Goal: Task Accomplishment & Management: Complete application form

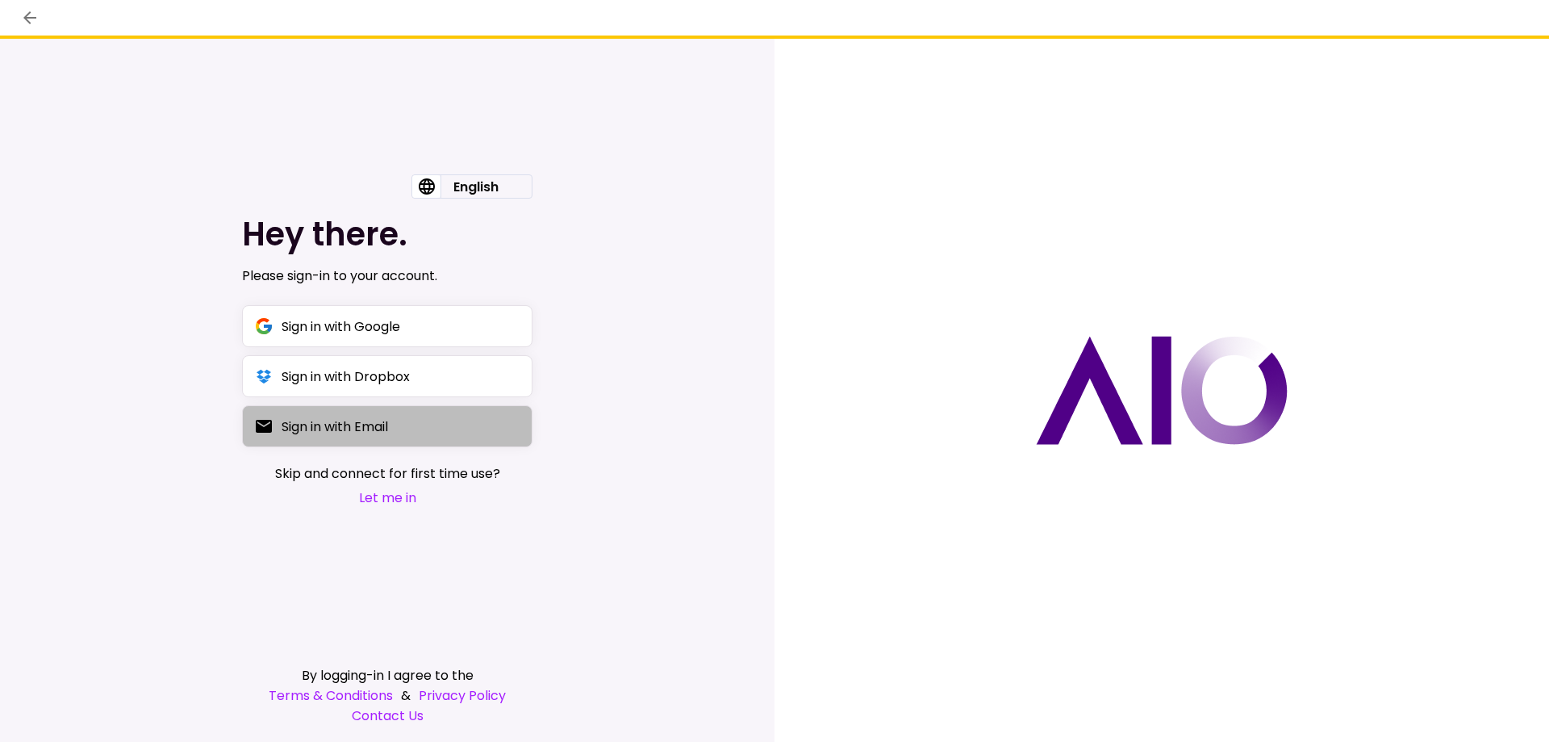
click at [386, 429] on div "Sign in with Email" at bounding box center [335, 426] width 107 height 20
click at [395, 493] on button "Let me in" at bounding box center [387, 497] width 225 height 20
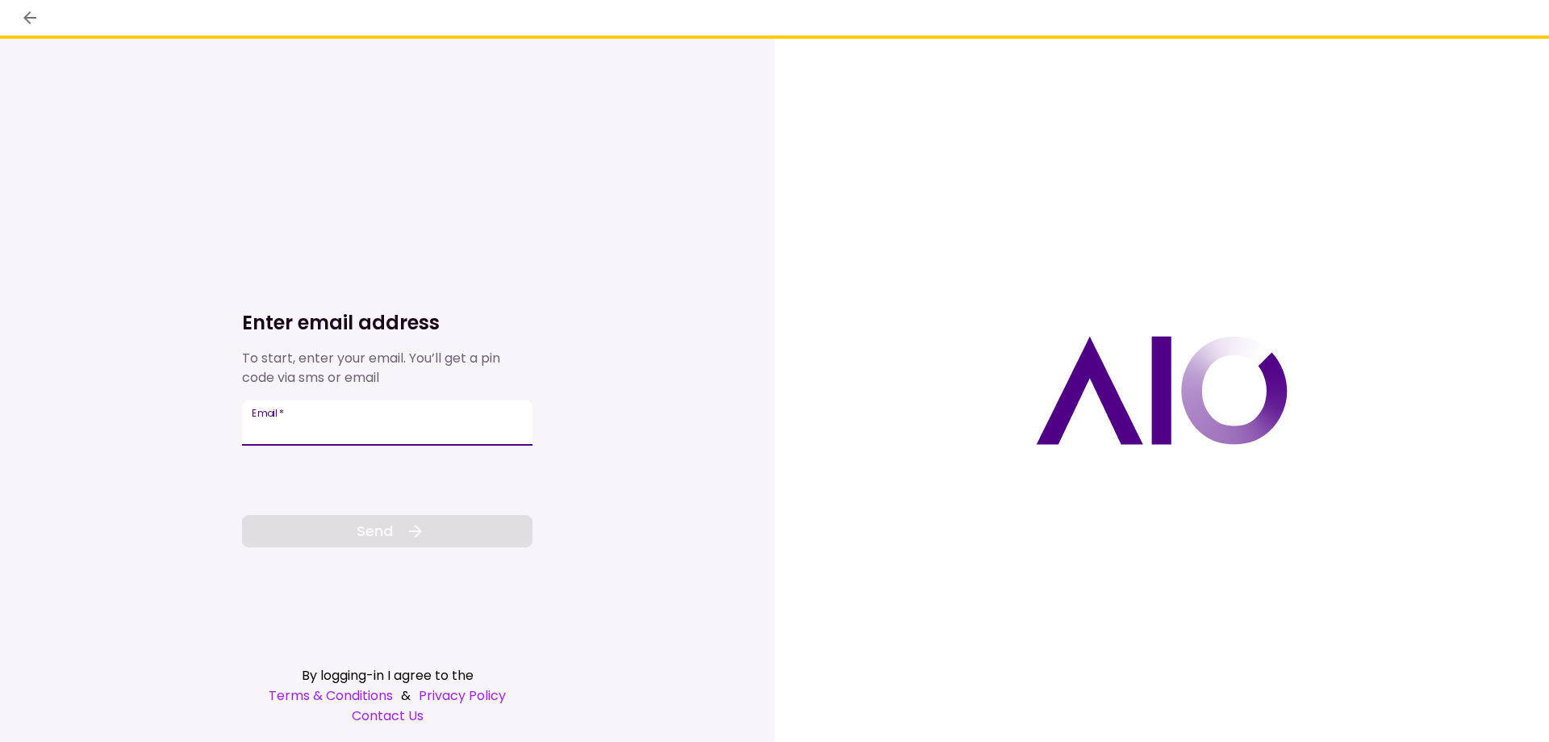
click at [304, 422] on input "Email   *" at bounding box center [387, 422] width 291 height 45
type input "**********"
click at [354, 542] on button "Send" at bounding box center [387, 531] width 291 height 32
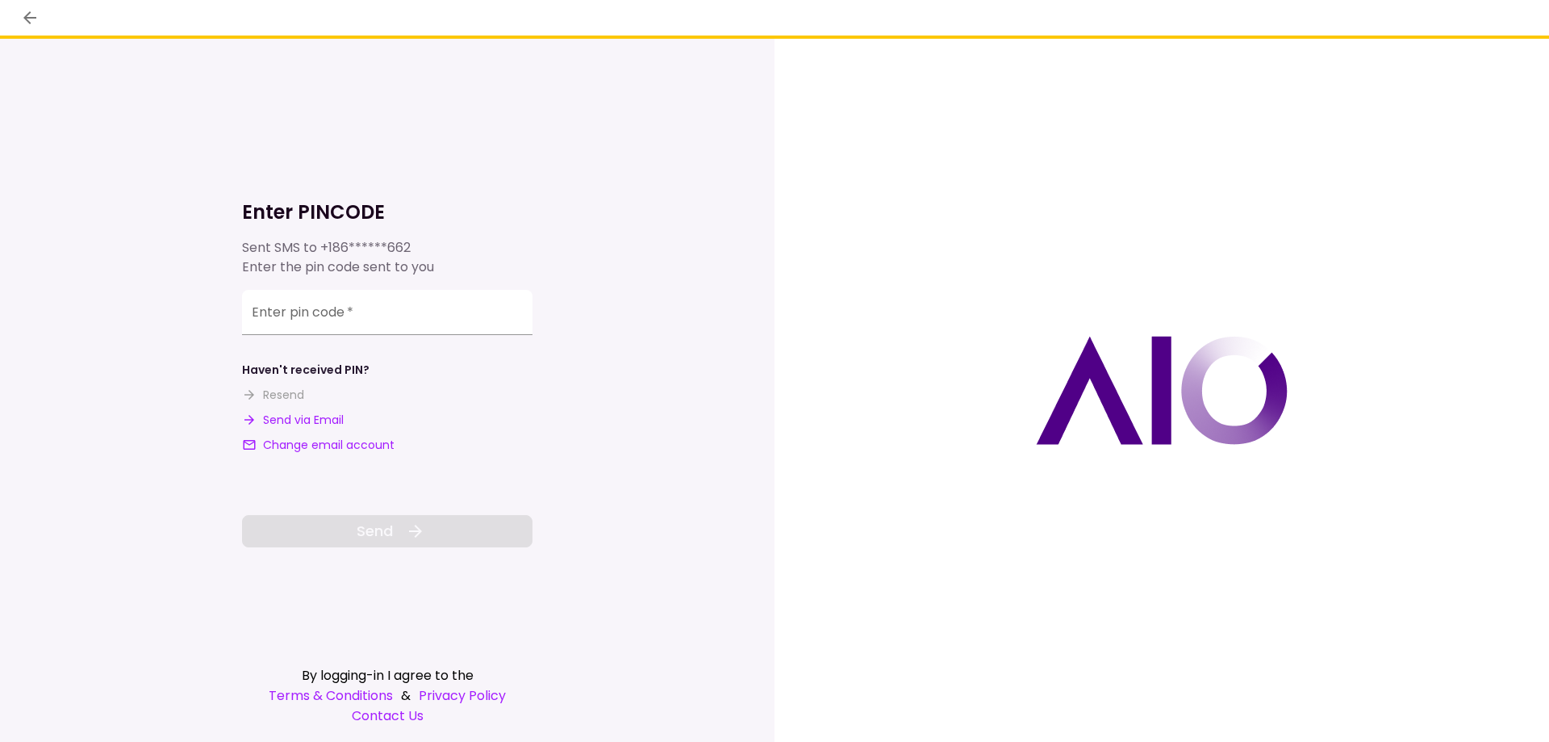
click at [337, 422] on button "Send via Email" at bounding box center [293, 420] width 102 height 17
click at [449, 313] on input "**********" at bounding box center [387, 314] width 291 height 45
paste input "******"
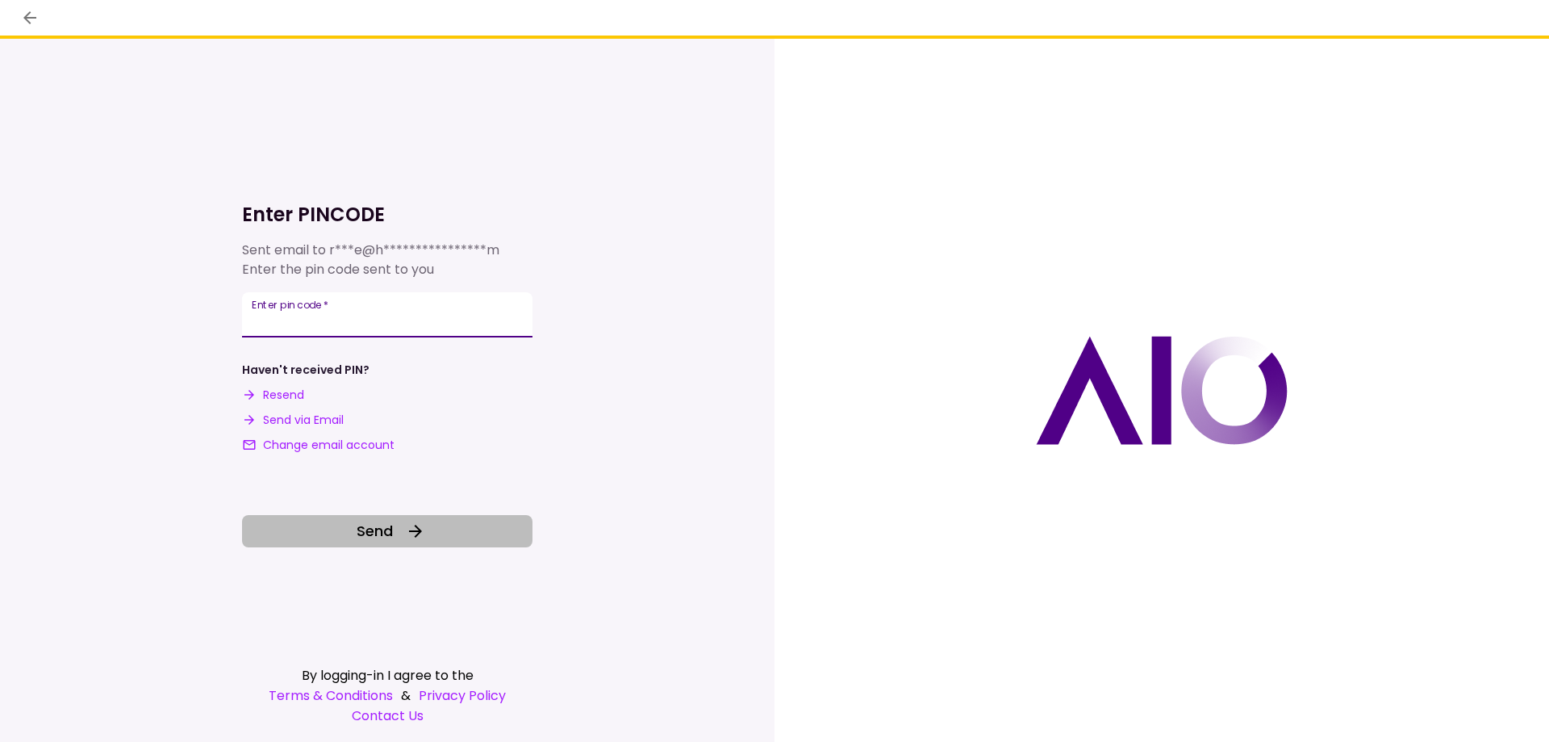
type input "******"
click at [410, 529] on icon at bounding box center [415, 530] width 19 height 19
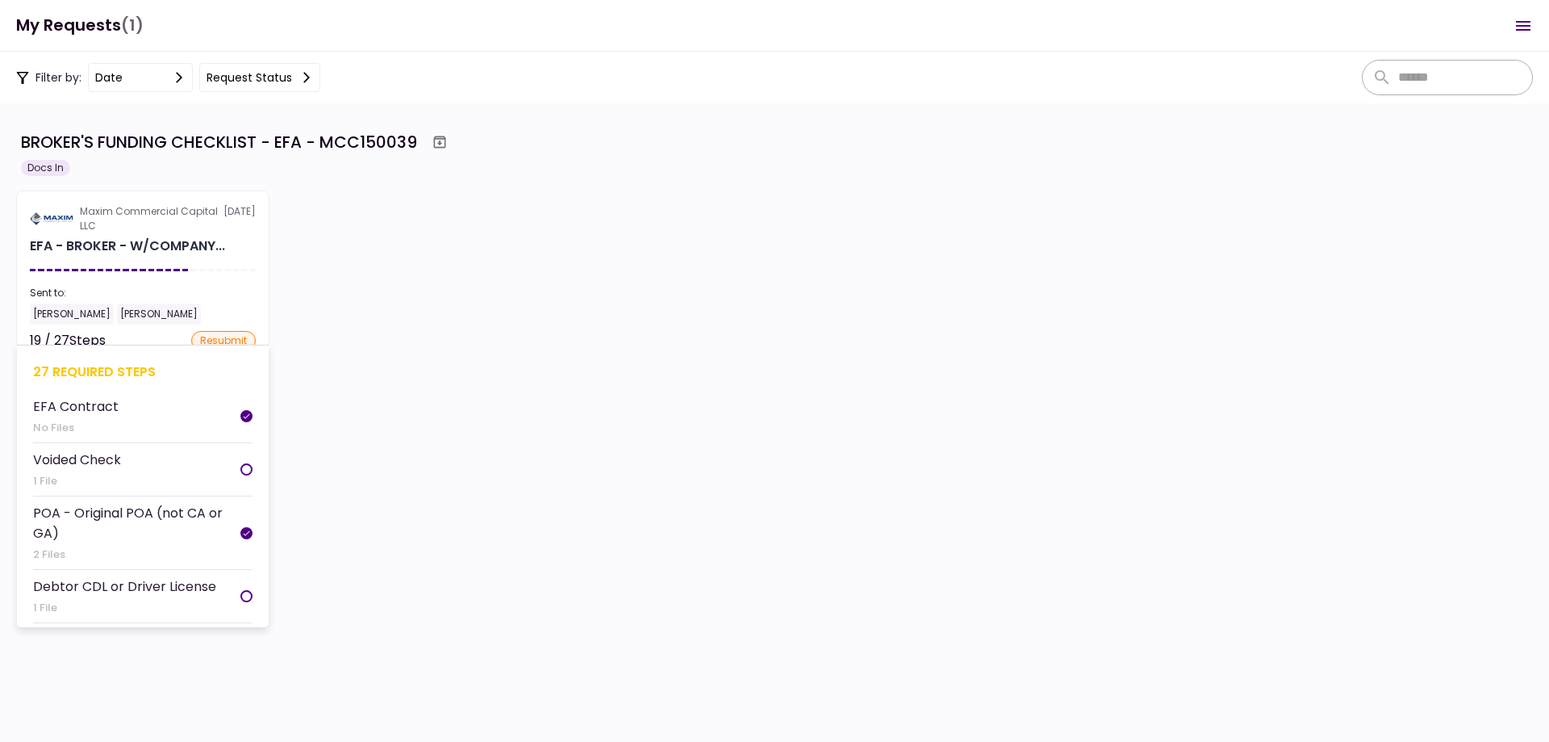
click at [187, 248] on div "EFA - BROKER - W/COMPANY..." at bounding box center [127, 245] width 195 height 19
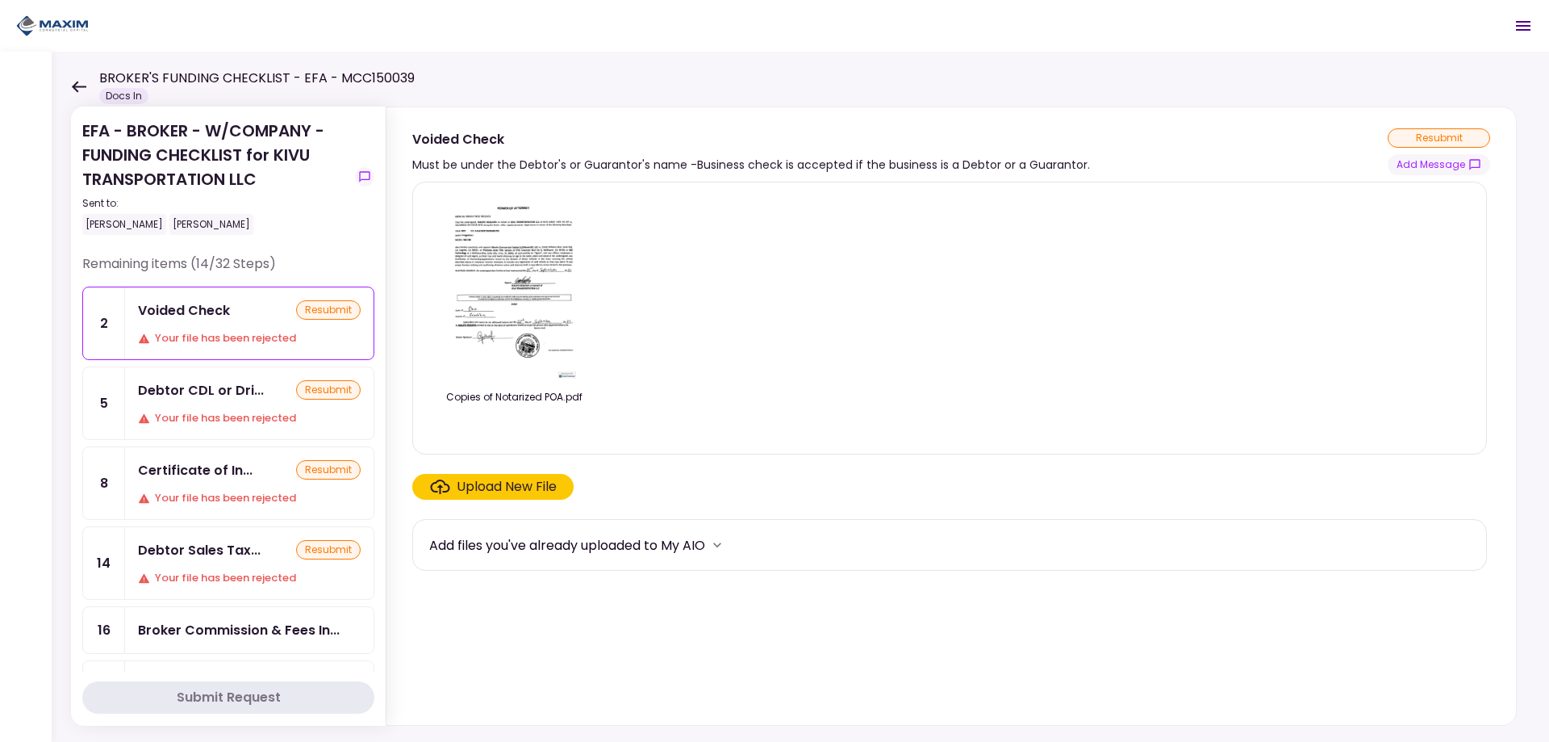
click at [233, 422] on div "Your file has been rejected" at bounding box center [249, 418] width 223 height 16
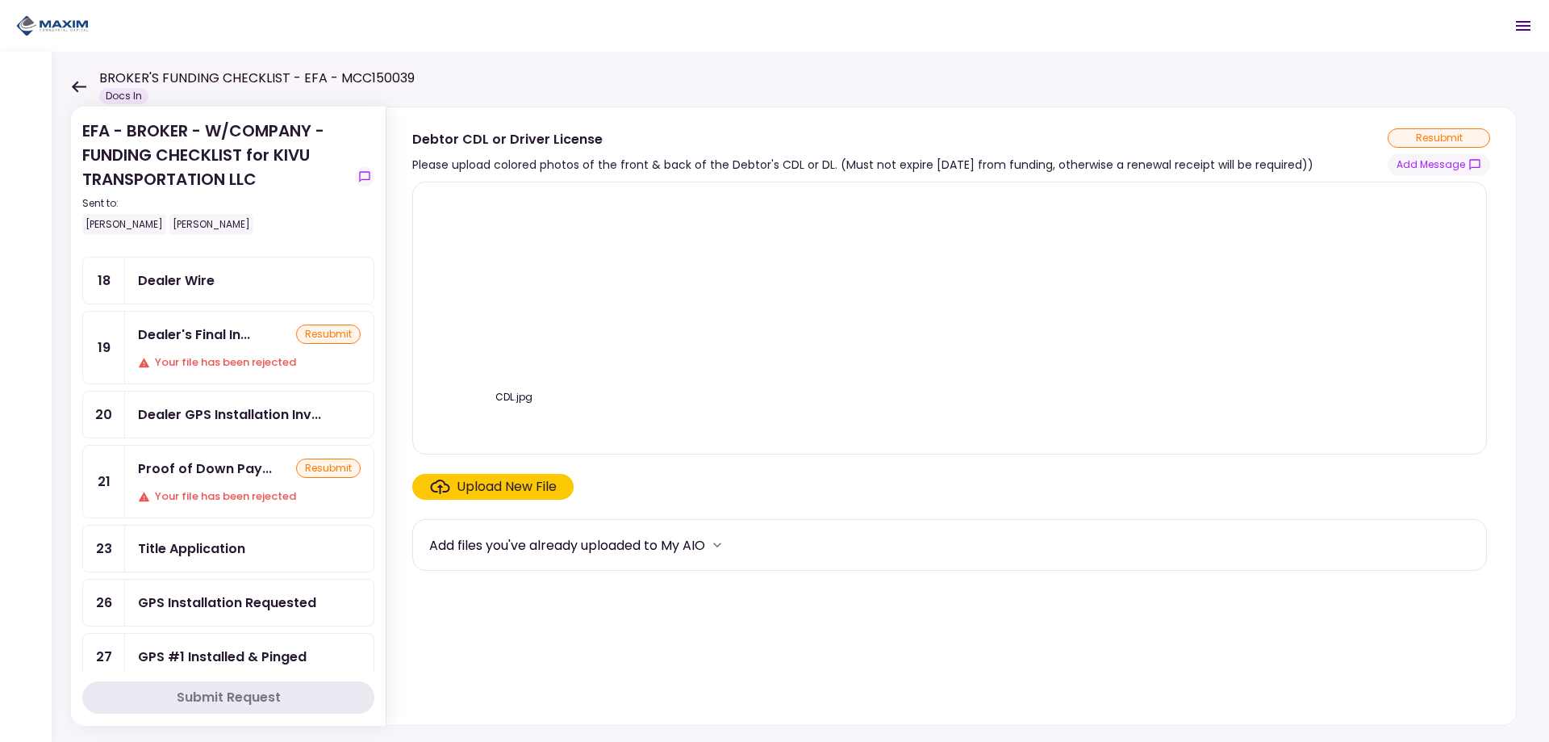
scroll to position [484, 0]
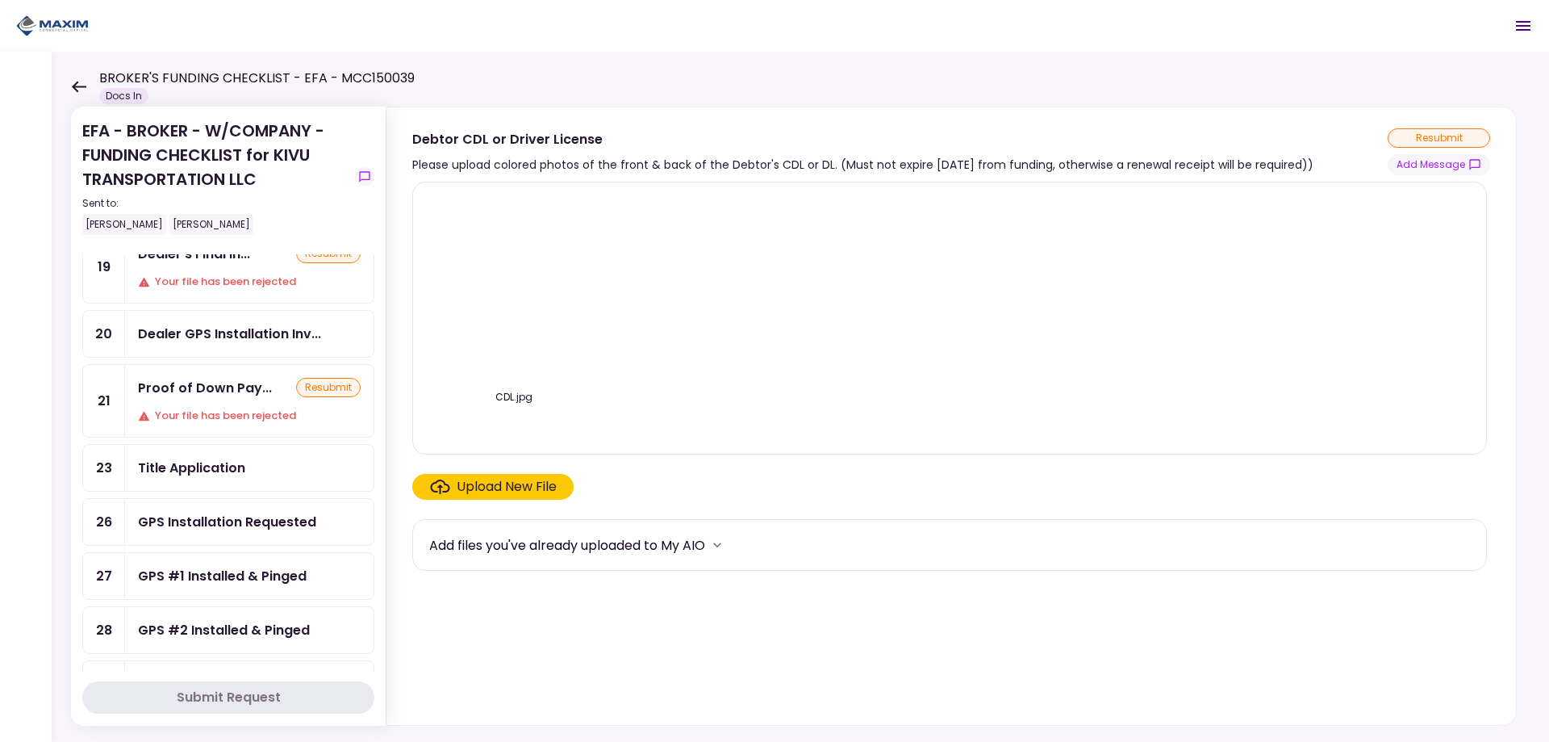
click at [239, 406] on div "Proof of Down Pay... resubmit Your file has been rejected" at bounding box center [249, 401] width 249 height 72
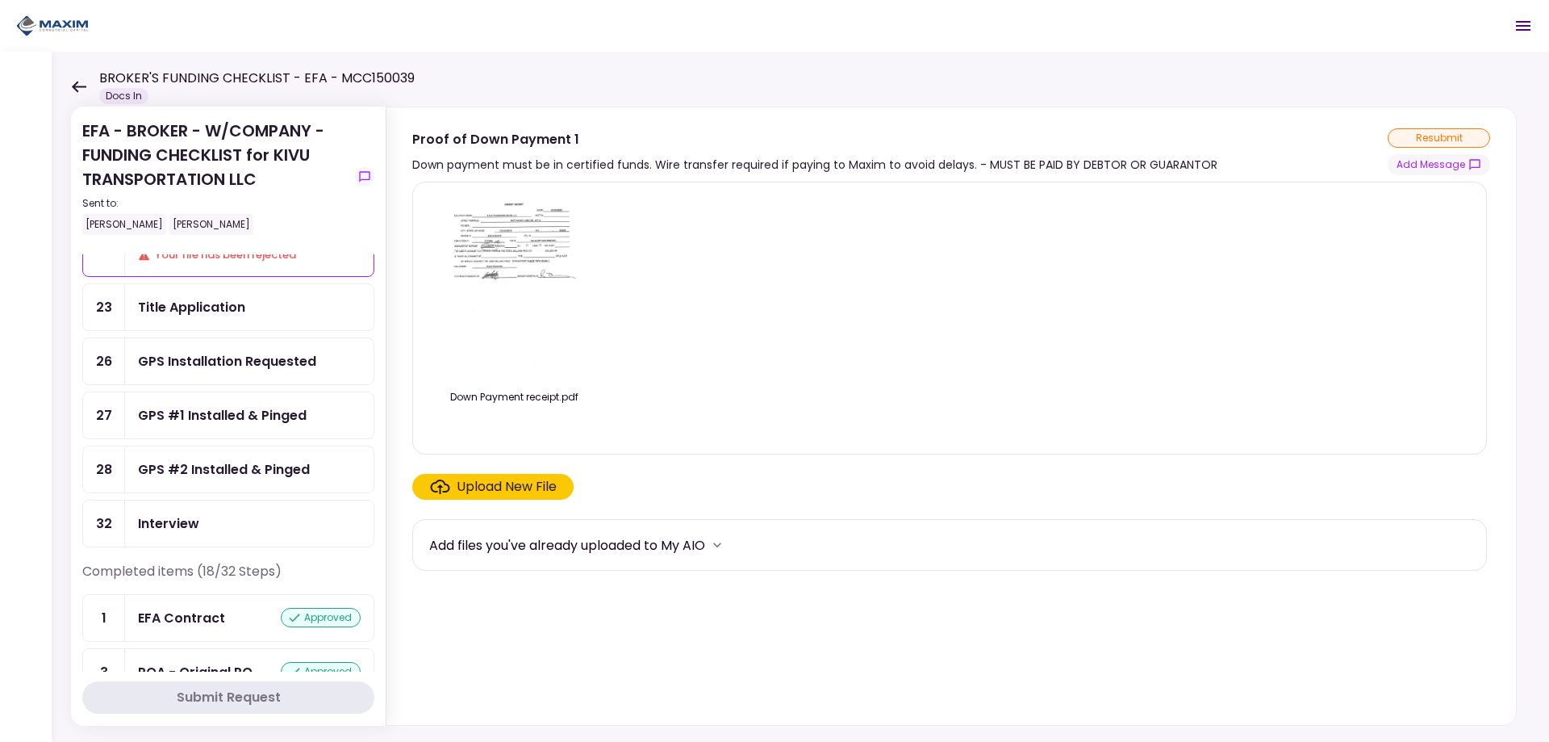
scroll to position [646, 0]
click at [249, 370] on div "GPS Installation Requested" at bounding box center [249, 360] width 249 height 46
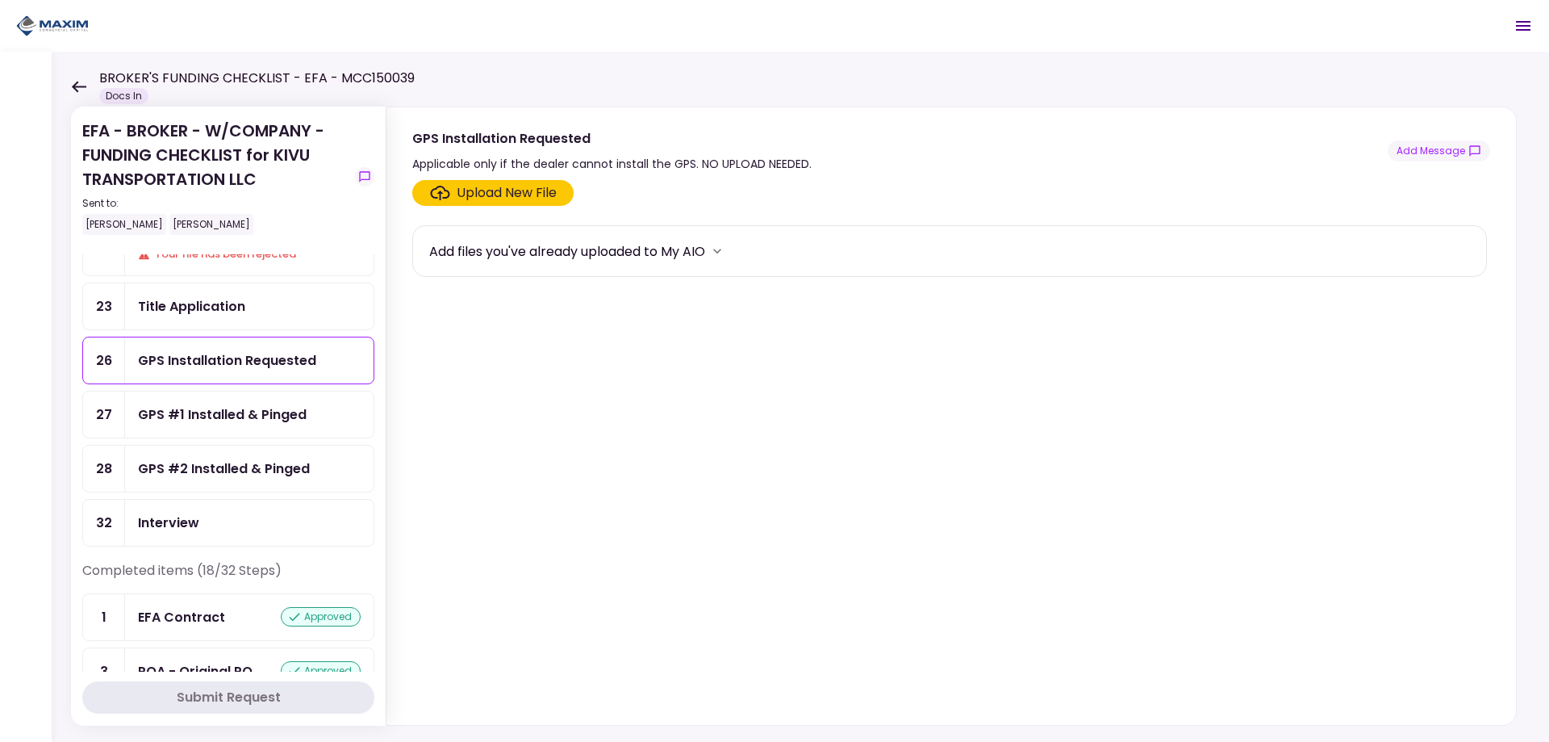
click at [237, 391] on div "GPS #1 Installed & Pinged" at bounding box center [249, 414] width 249 height 46
click at [223, 454] on div "GPS #2 Installed & Pinged" at bounding box center [249, 468] width 249 height 46
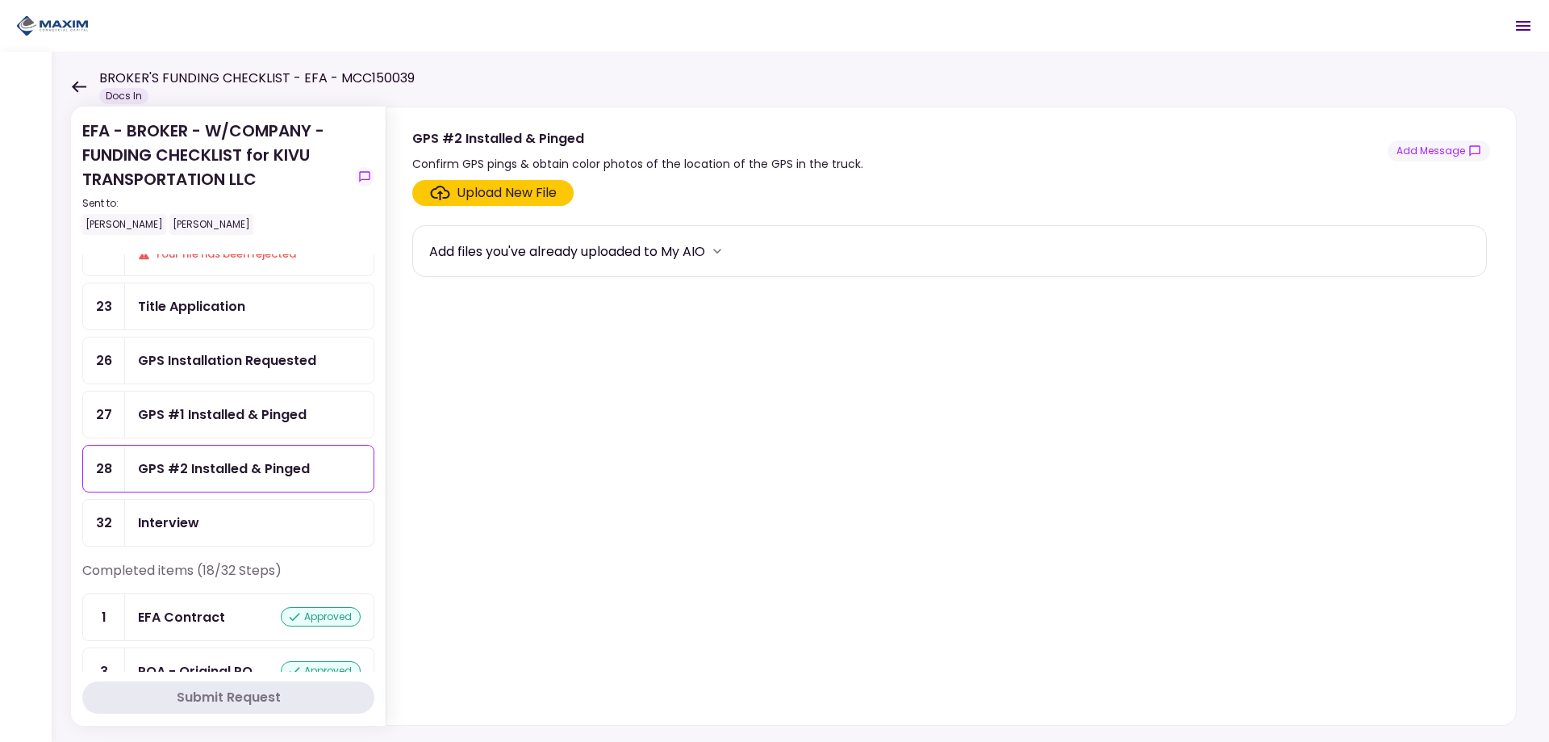
click at [230, 429] on div "GPS #1 Installed & Pinged" at bounding box center [249, 414] width 249 height 46
click at [245, 383] on div "GPS Installation Requested" at bounding box center [249, 360] width 249 height 46
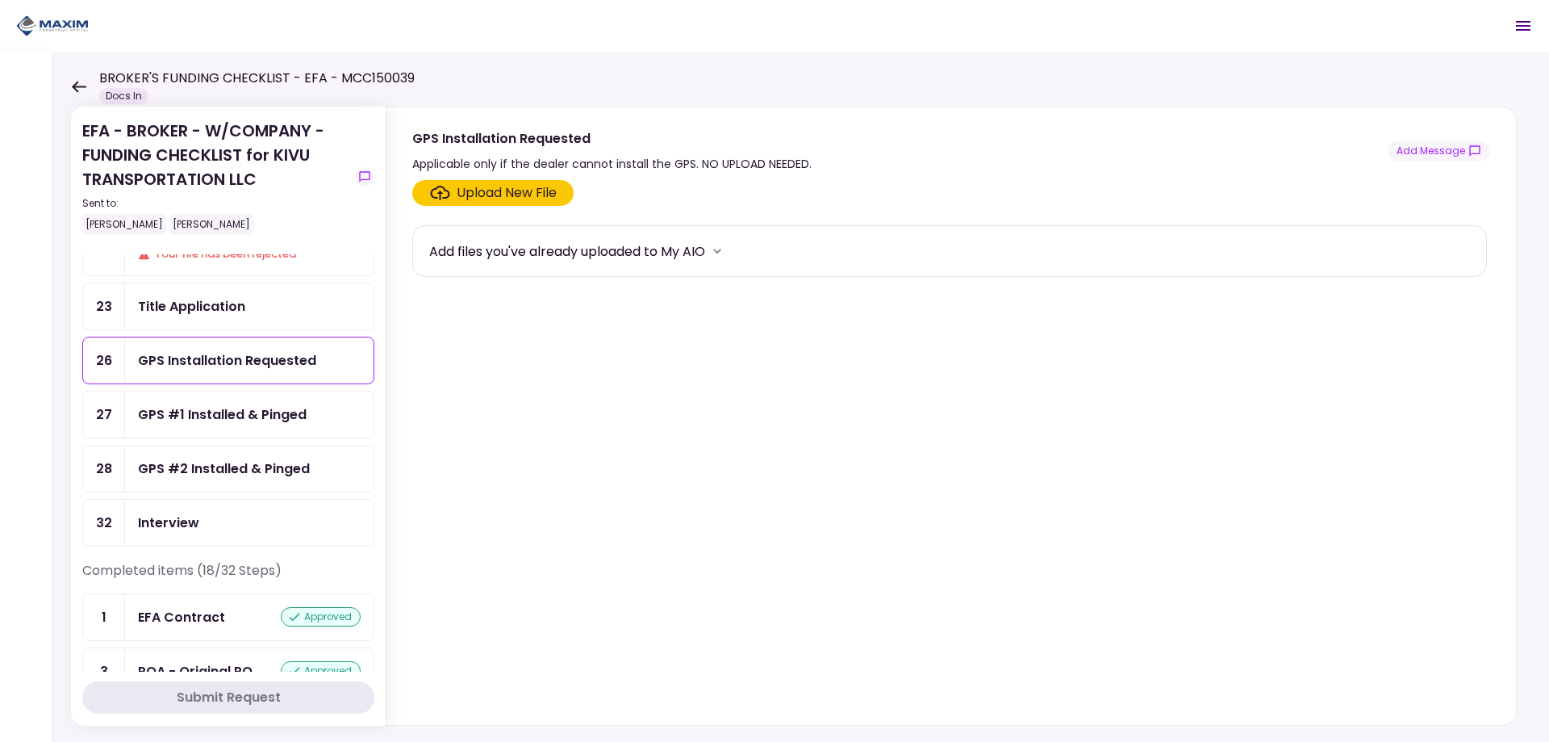
click at [237, 349] on div "GPS Installation Requested" at bounding box center [249, 360] width 249 height 46
click at [220, 404] on div "GPS #1 Installed & Pinged" at bounding box center [249, 414] width 249 height 46
click at [222, 460] on div "GPS #2 Installed & Pinged" at bounding box center [224, 468] width 172 height 20
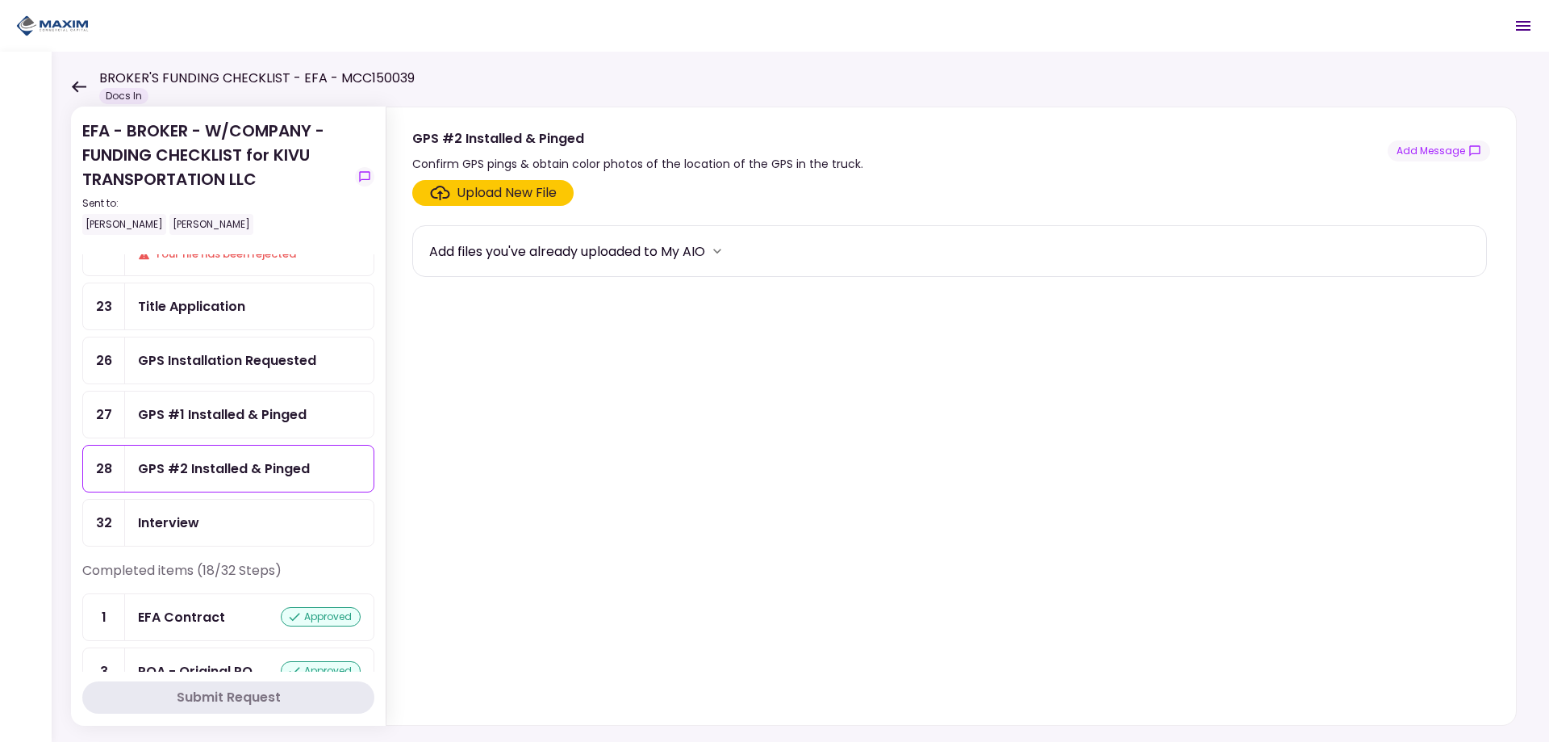
click at [245, 358] on div "GPS Installation Requested" at bounding box center [227, 360] width 178 height 20
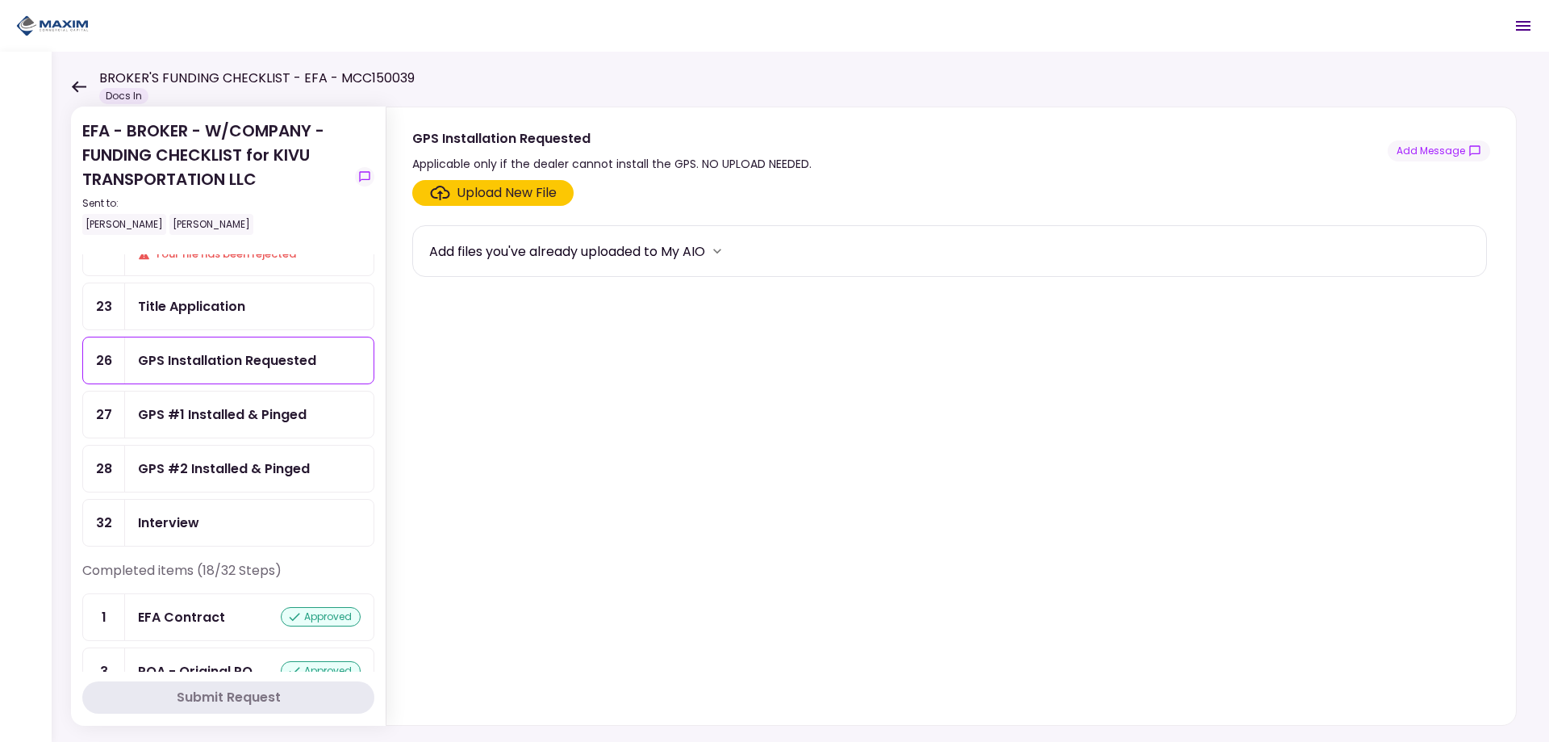
click at [244, 404] on div "GPS #1 Installed & Pinged" at bounding box center [222, 414] width 169 height 20
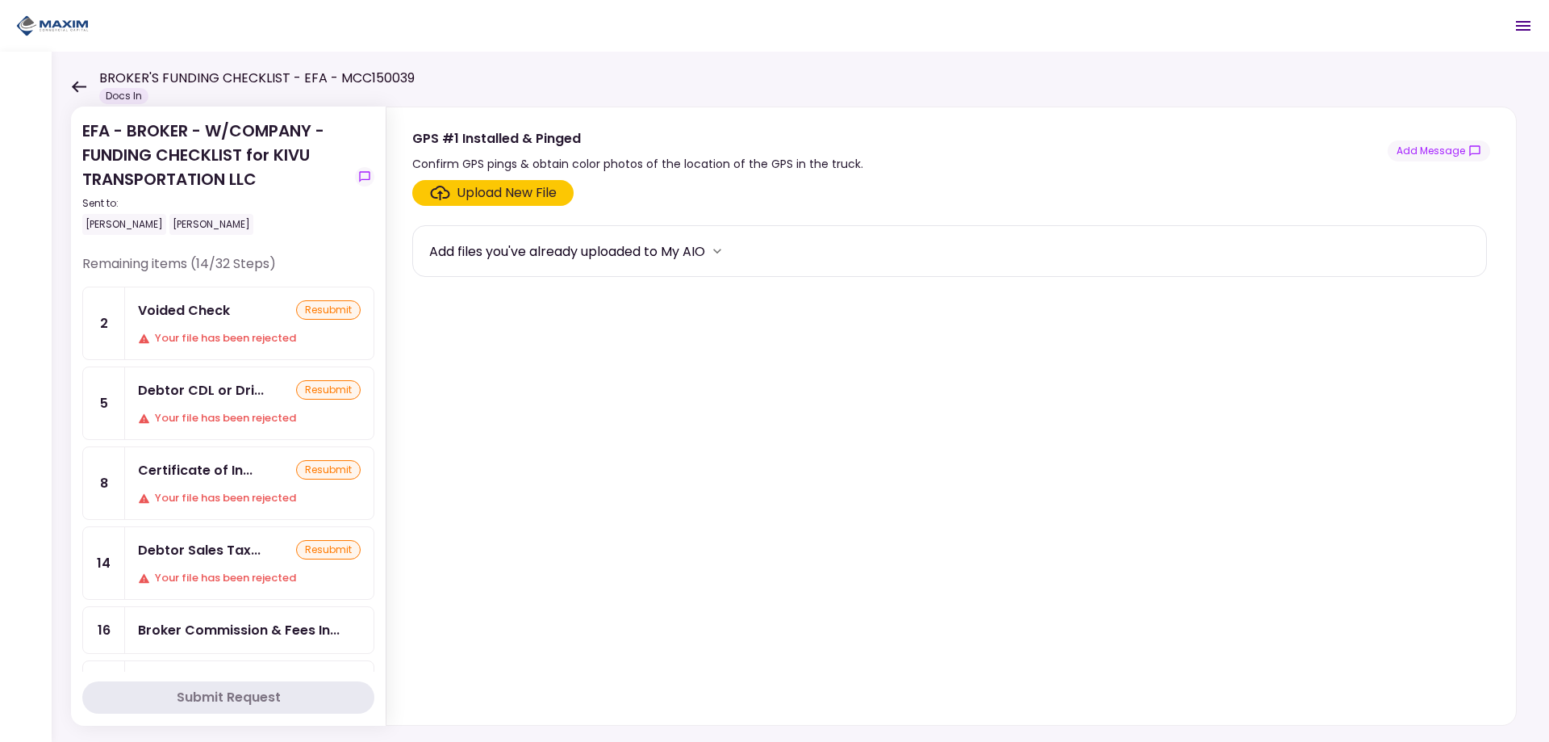
click at [232, 329] on div "Voided Check resubmit Your file has been rejected" at bounding box center [249, 323] width 249 height 72
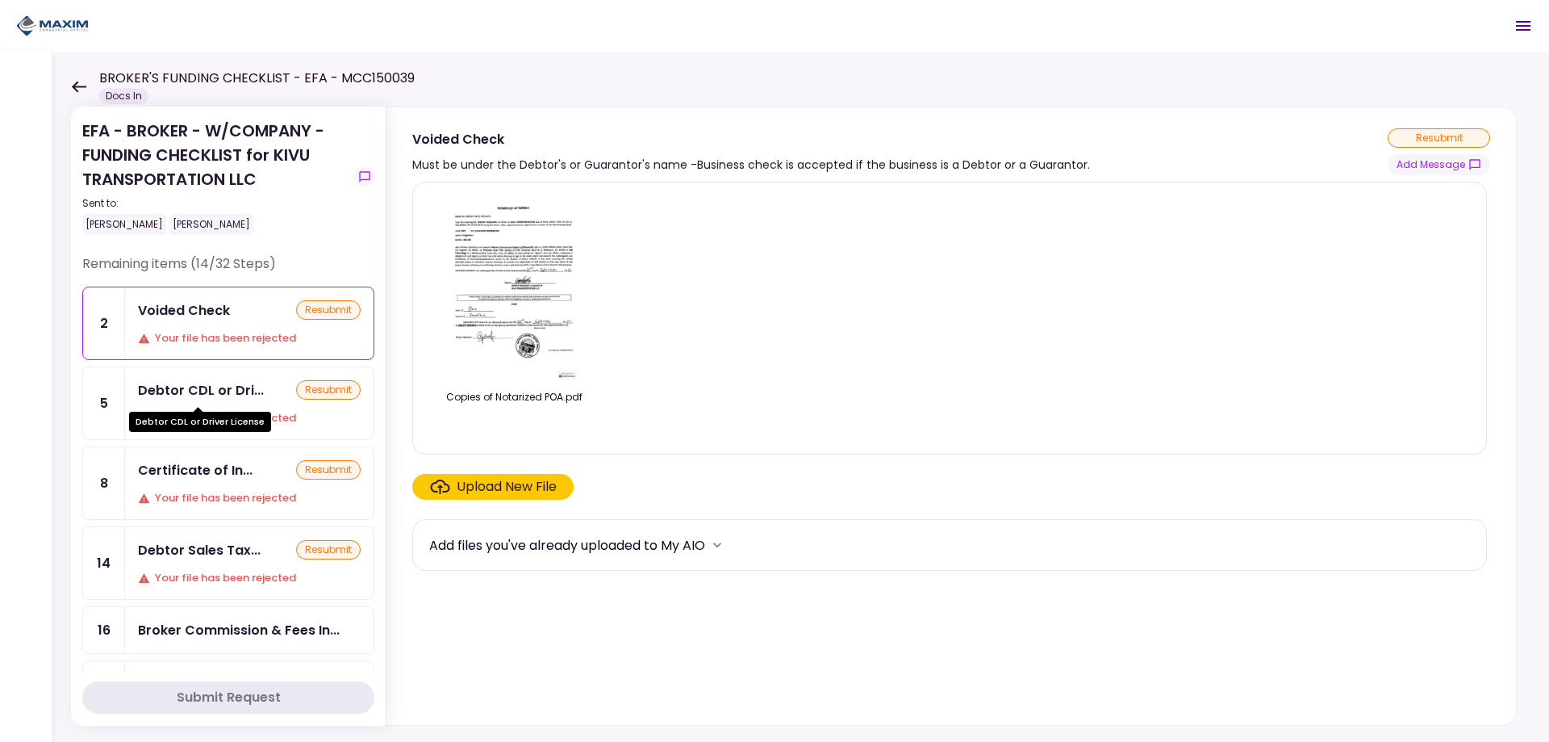
click at [190, 392] on div "Debtor CDL or Dri..." at bounding box center [201, 390] width 126 height 20
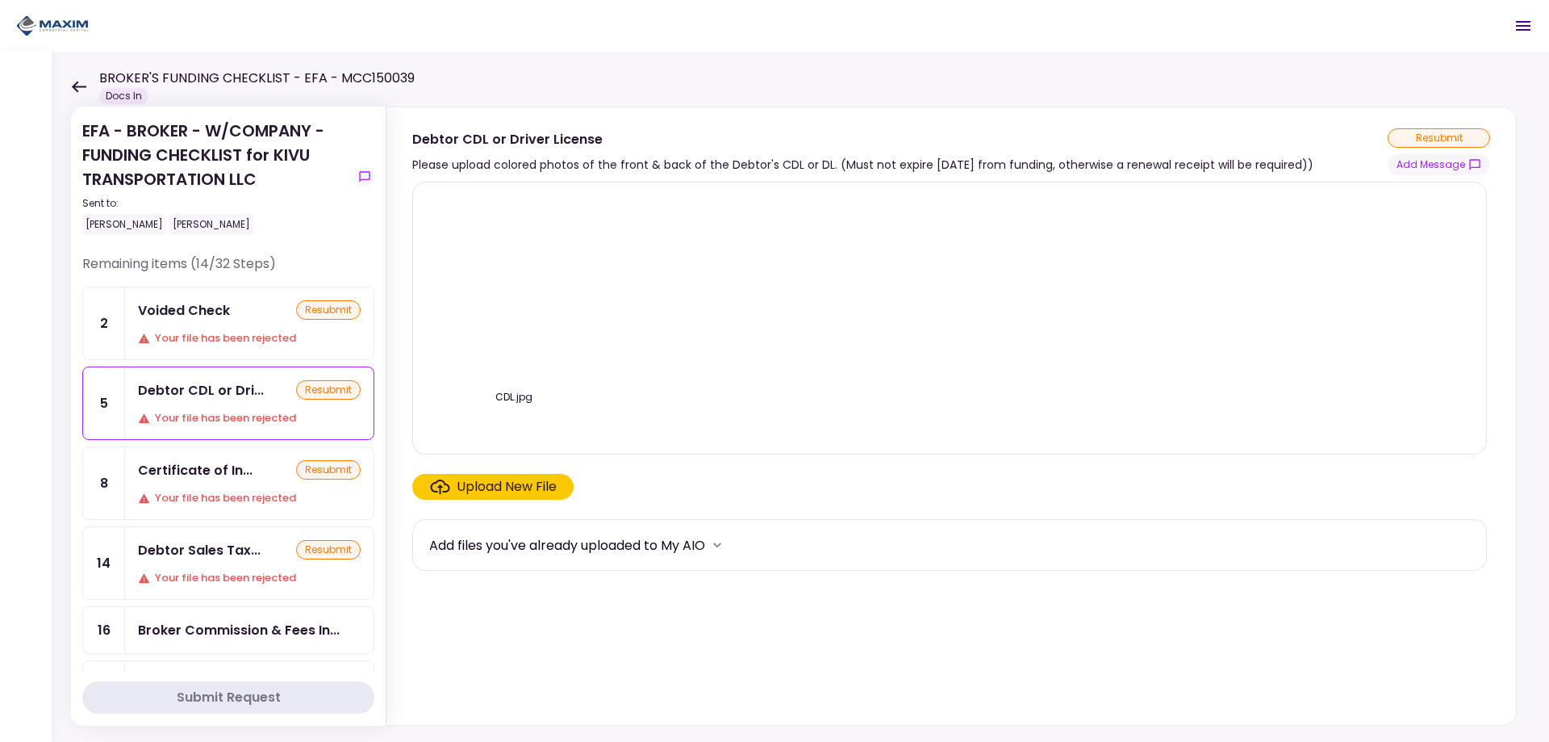
click at [219, 492] on div "Your file has been rejected" at bounding box center [249, 498] width 223 height 16
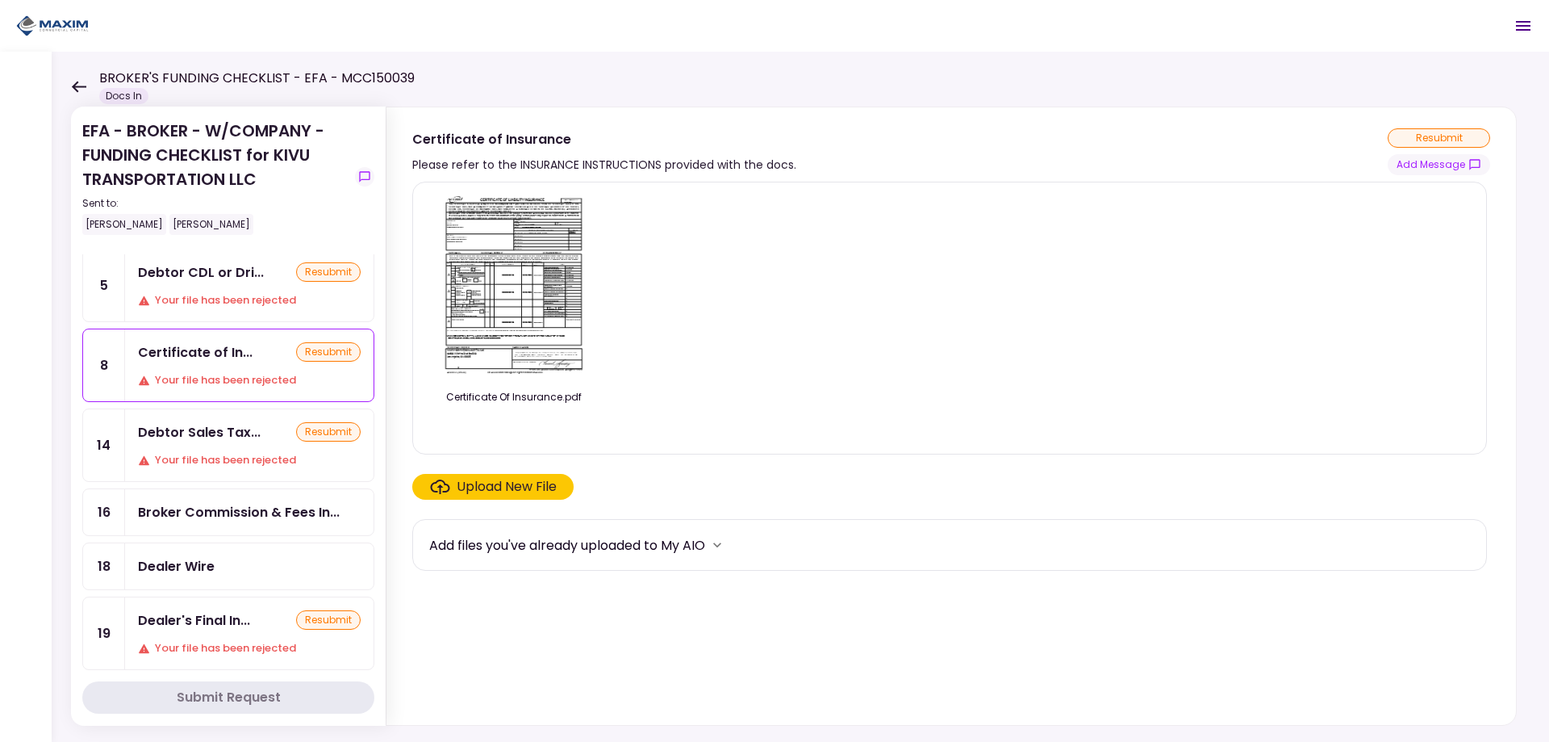
scroll to position [161, 0]
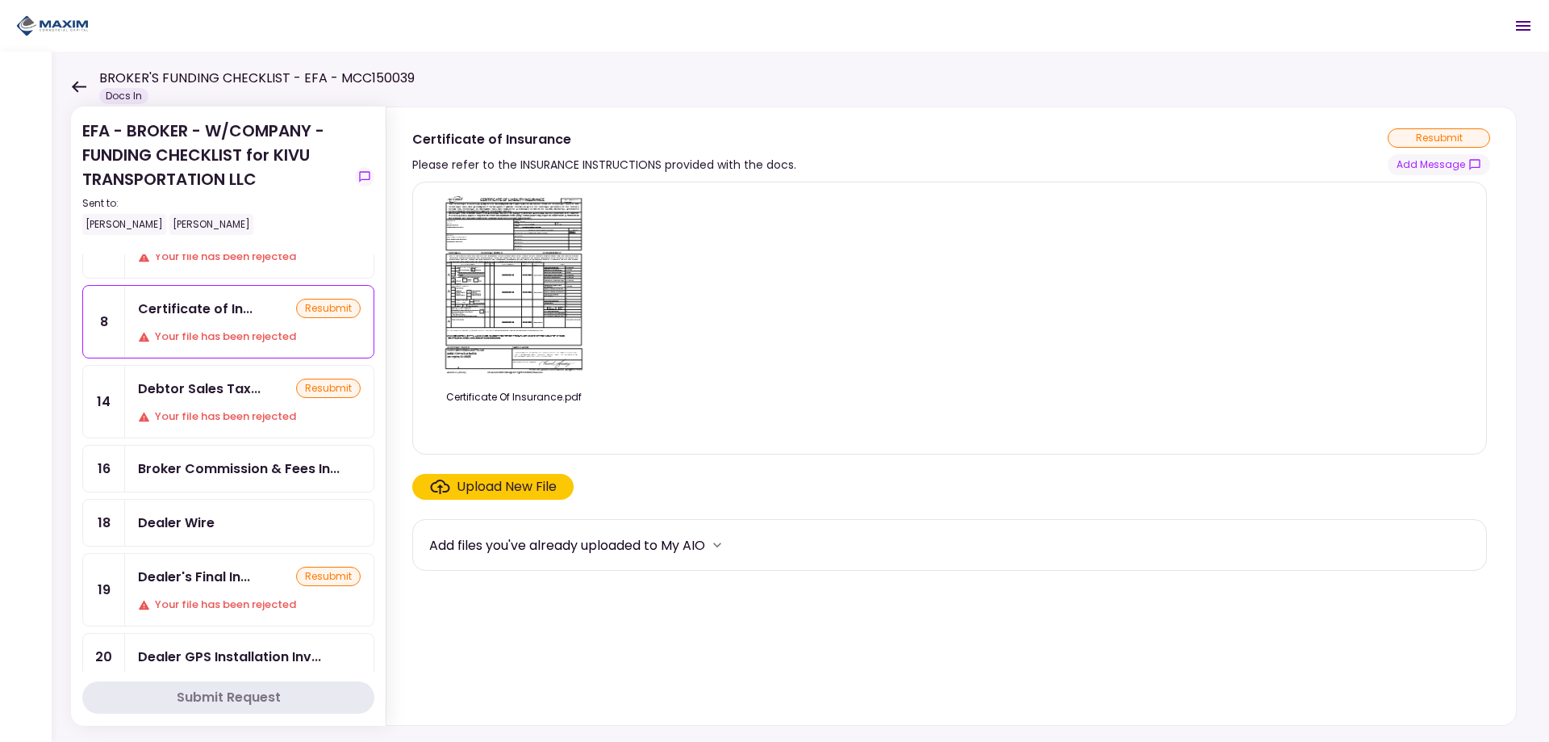
click at [525, 314] on img at bounding box center [514, 287] width 144 height 185
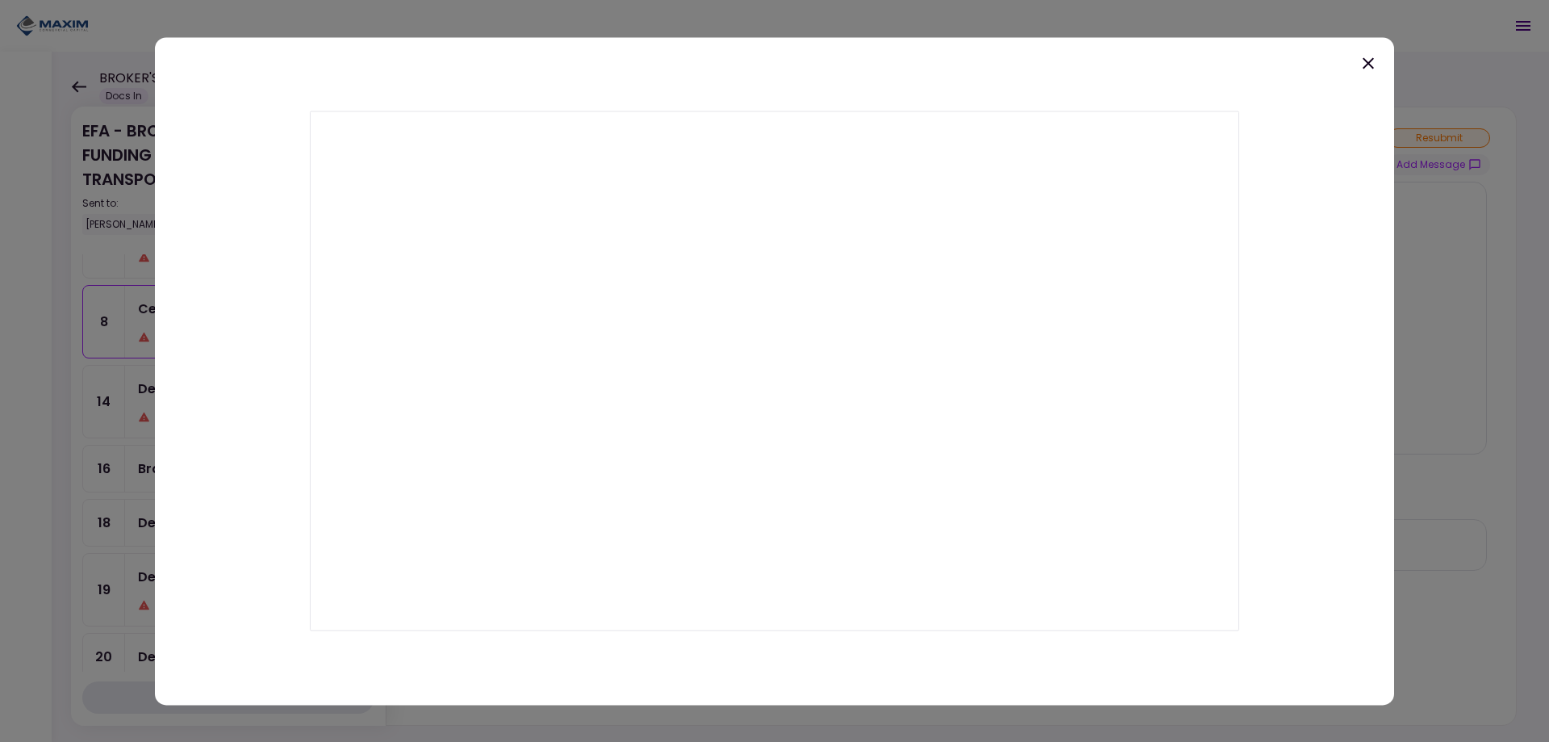
click at [927, 10] on div at bounding box center [774, 371] width 1549 height 742
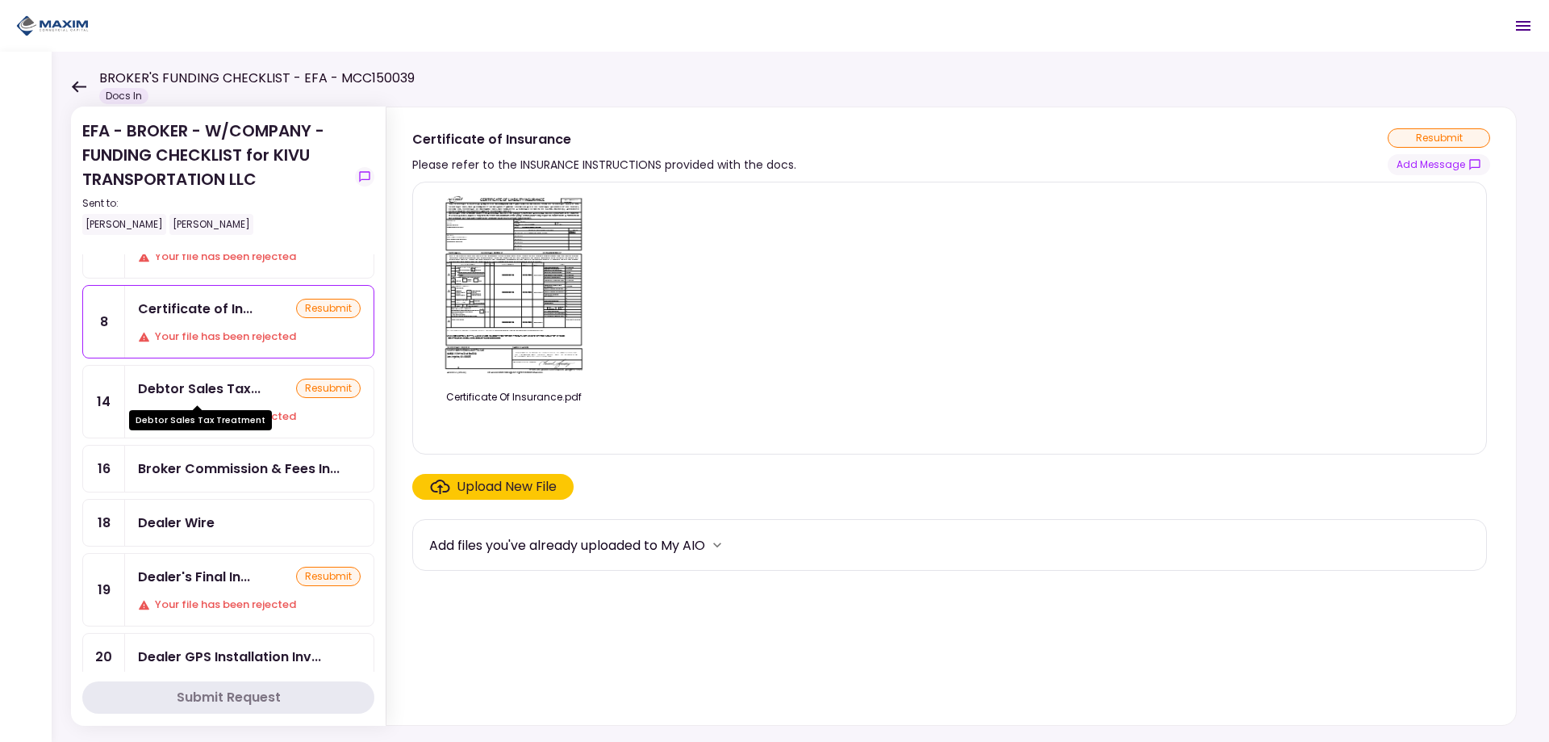
click at [223, 391] on div "Debtor Sales Tax..." at bounding box center [199, 388] width 123 height 20
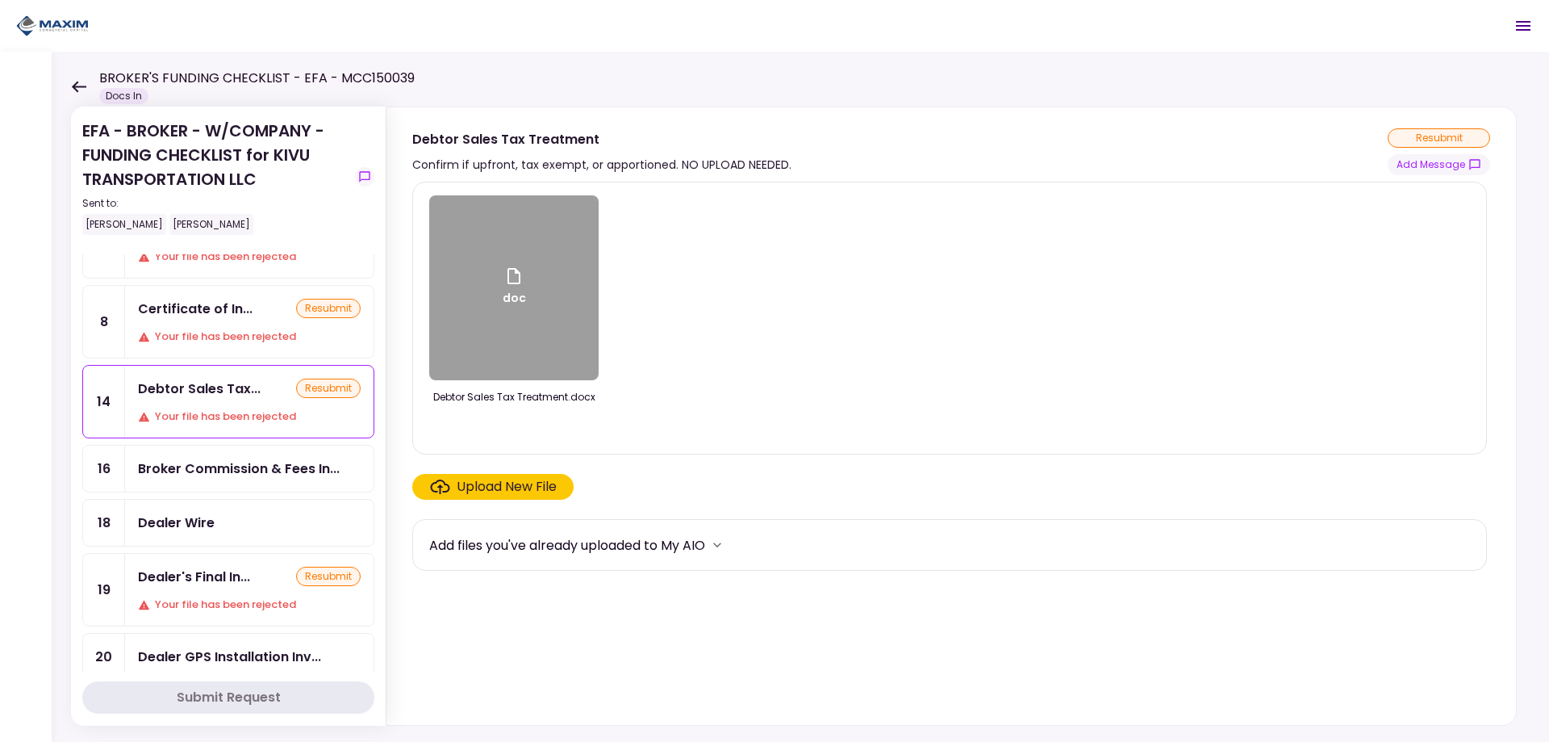
click at [211, 516] on div "Dealer Wire" at bounding box center [176, 522] width 77 height 20
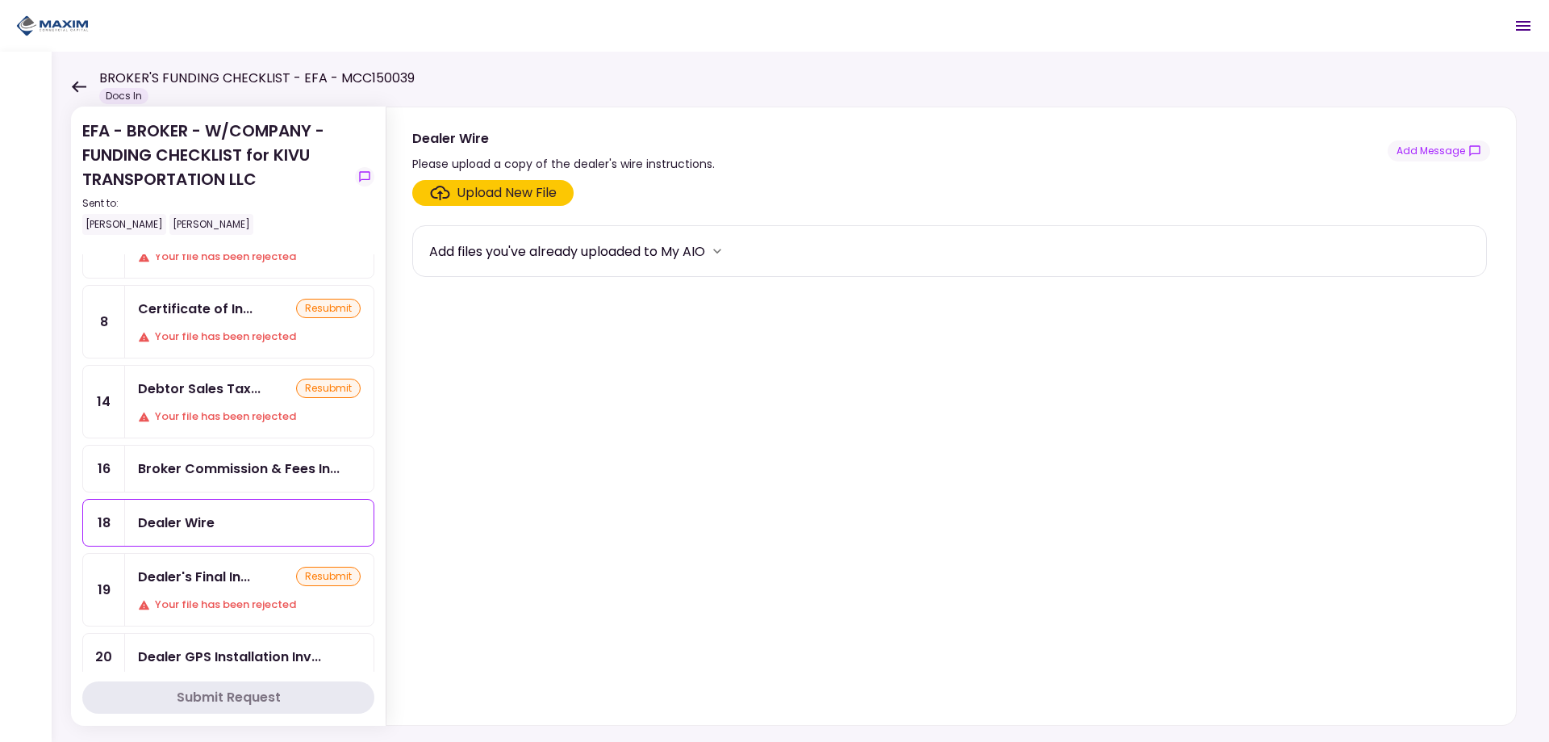
click at [572, 163] on div "Please upload a copy of the dealer's wire instructions." at bounding box center [563, 163] width 303 height 19
drag, startPoint x: 572, startPoint y: 163, endPoint x: 755, endPoint y: 168, distance: 183.2
click at [755, 168] on div "Dealer Wire Please upload a copy of the dealer's wire instructions. Add Message" at bounding box center [951, 150] width 1078 height 45
copy div "dealer's wire instructions."
click at [487, 194] on div "Upload New File" at bounding box center [507, 192] width 100 height 19
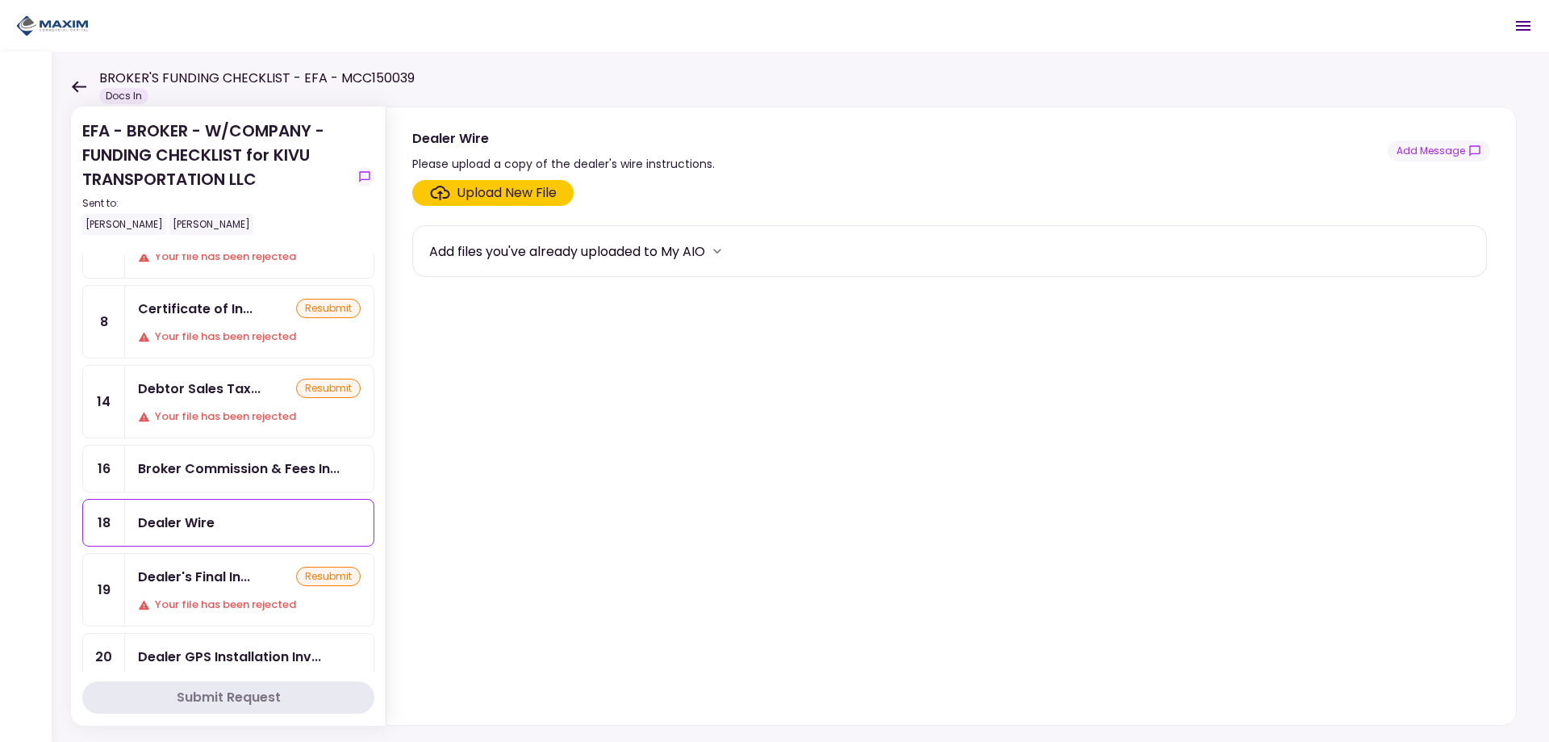
click at [0, 0] on input "Upload New File" at bounding box center [0, 0] width 0 height 0
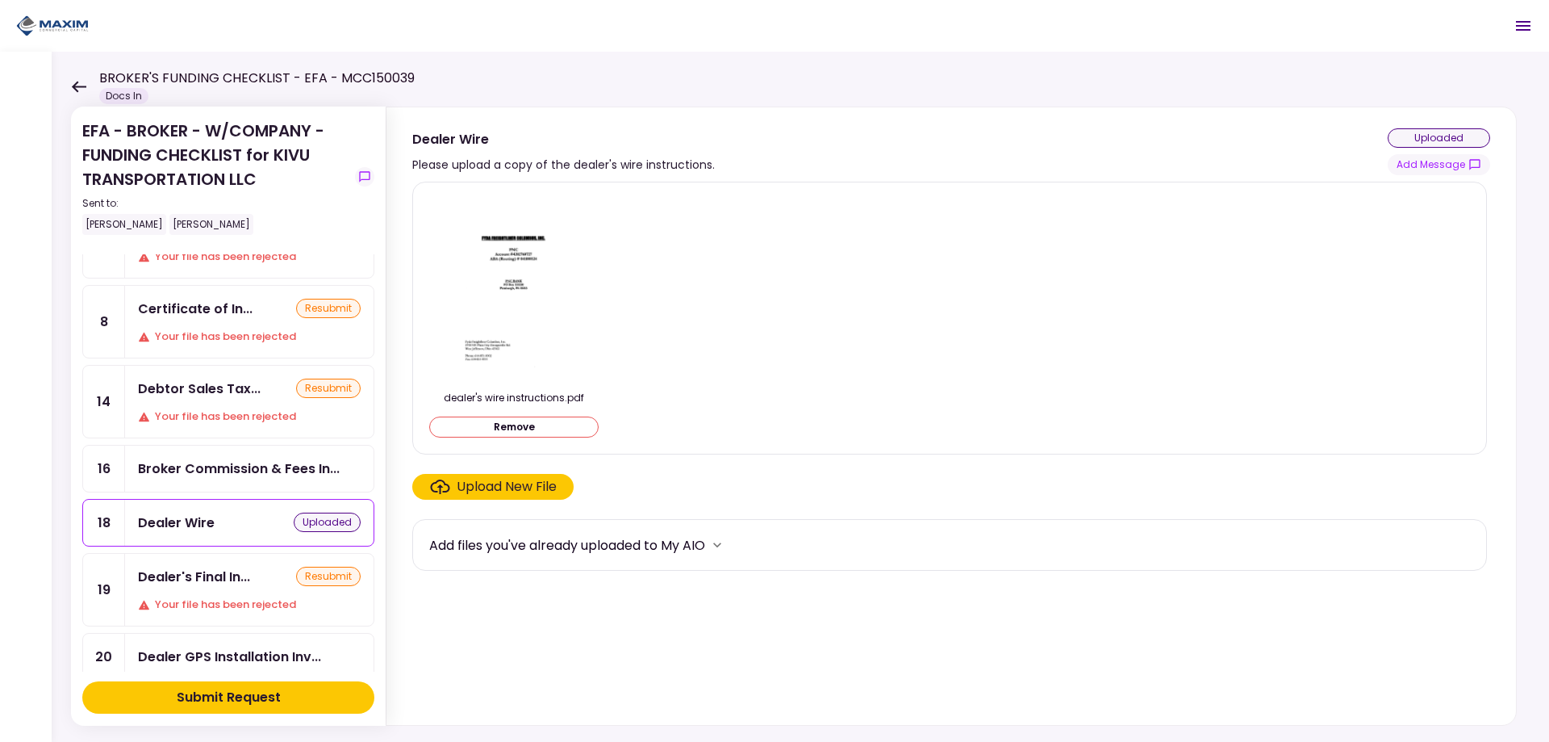
click at [313, 708] on button "Submit Request" at bounding box center [228, 697] width 292 height 32
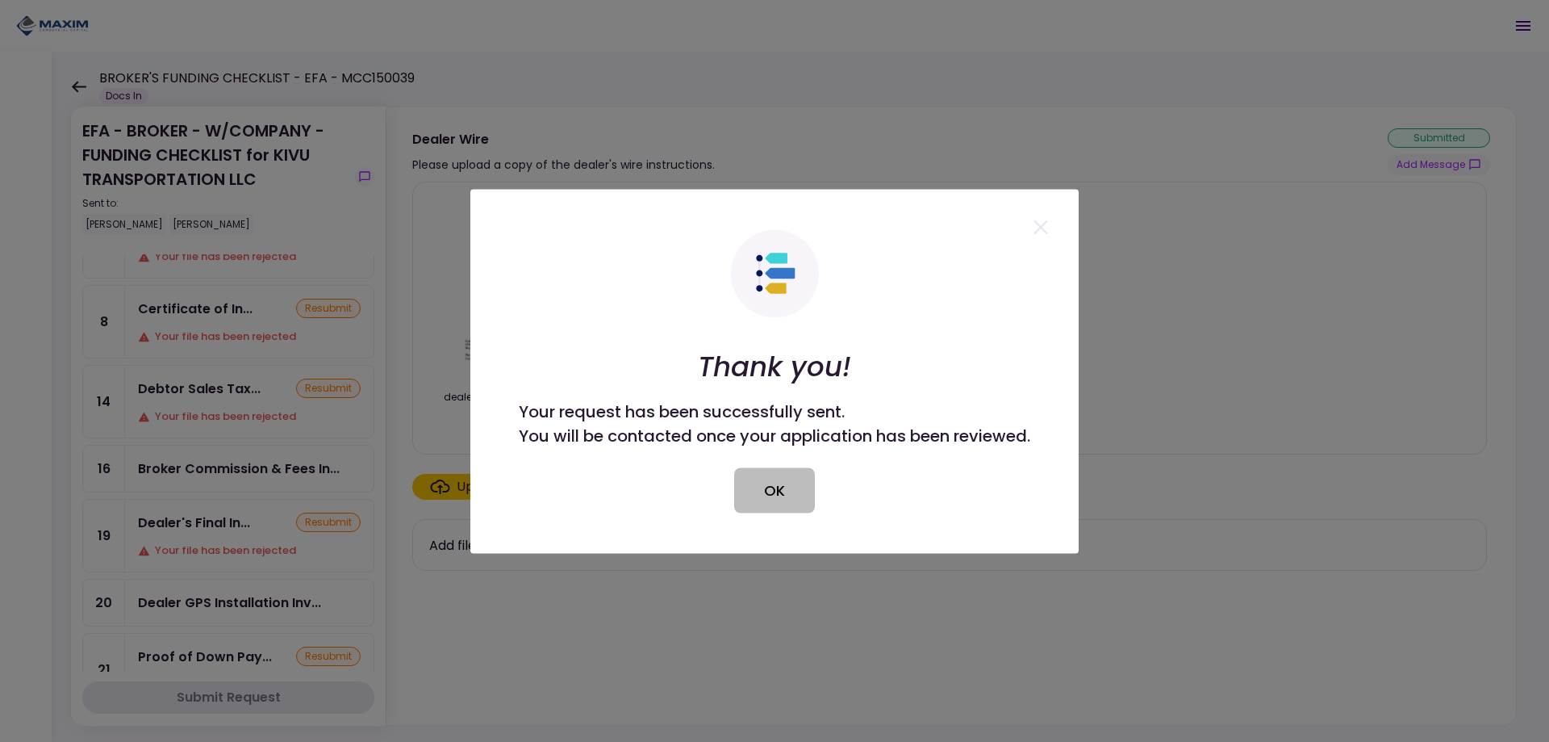
click at [767, 483] on button "OK" at bounding box center [774, 489] width 81 height 45
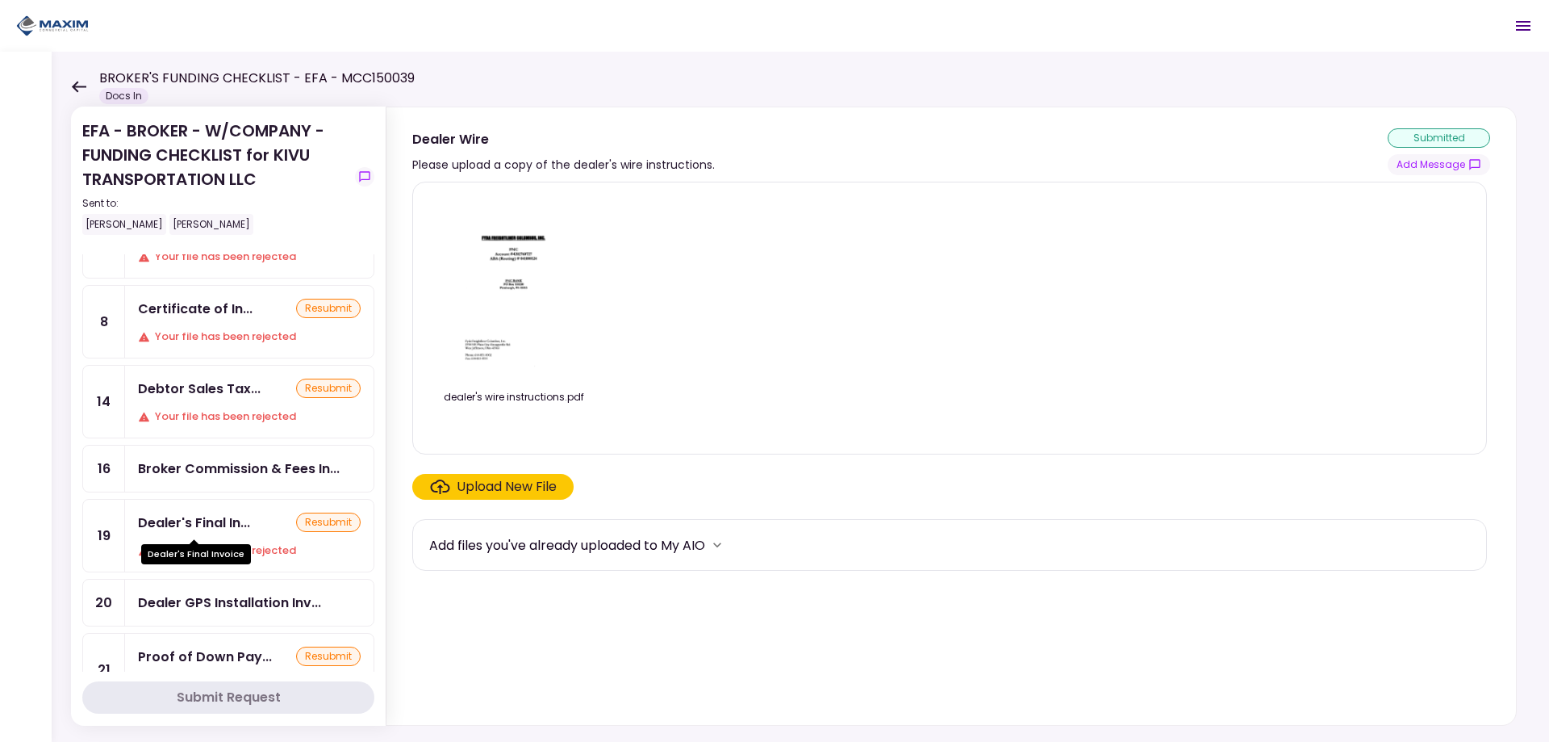
click at [238, 521] on div "Dealer's Final In..." at bounding box center [194, 522] width 112 height 20
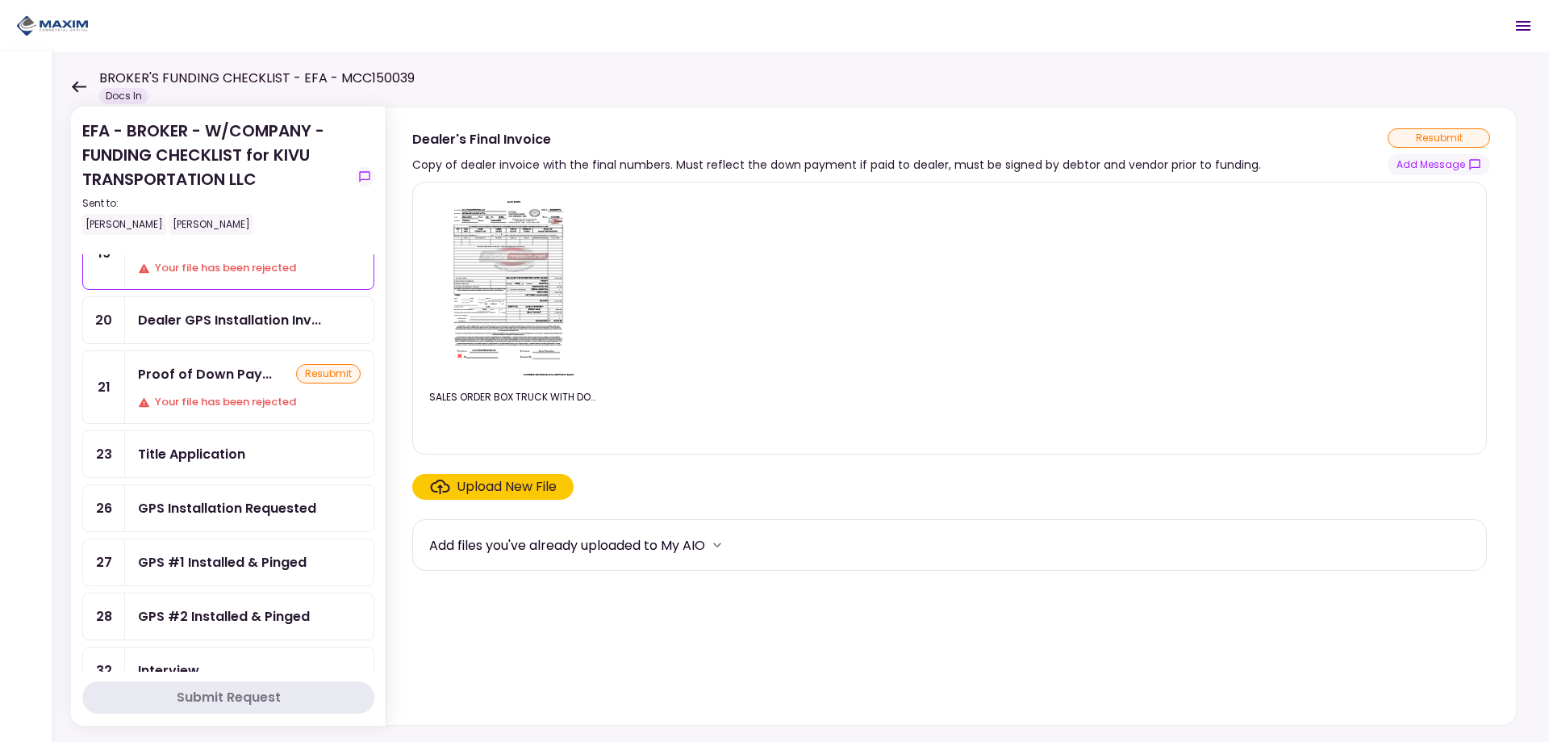
scroll to position [484, 0]
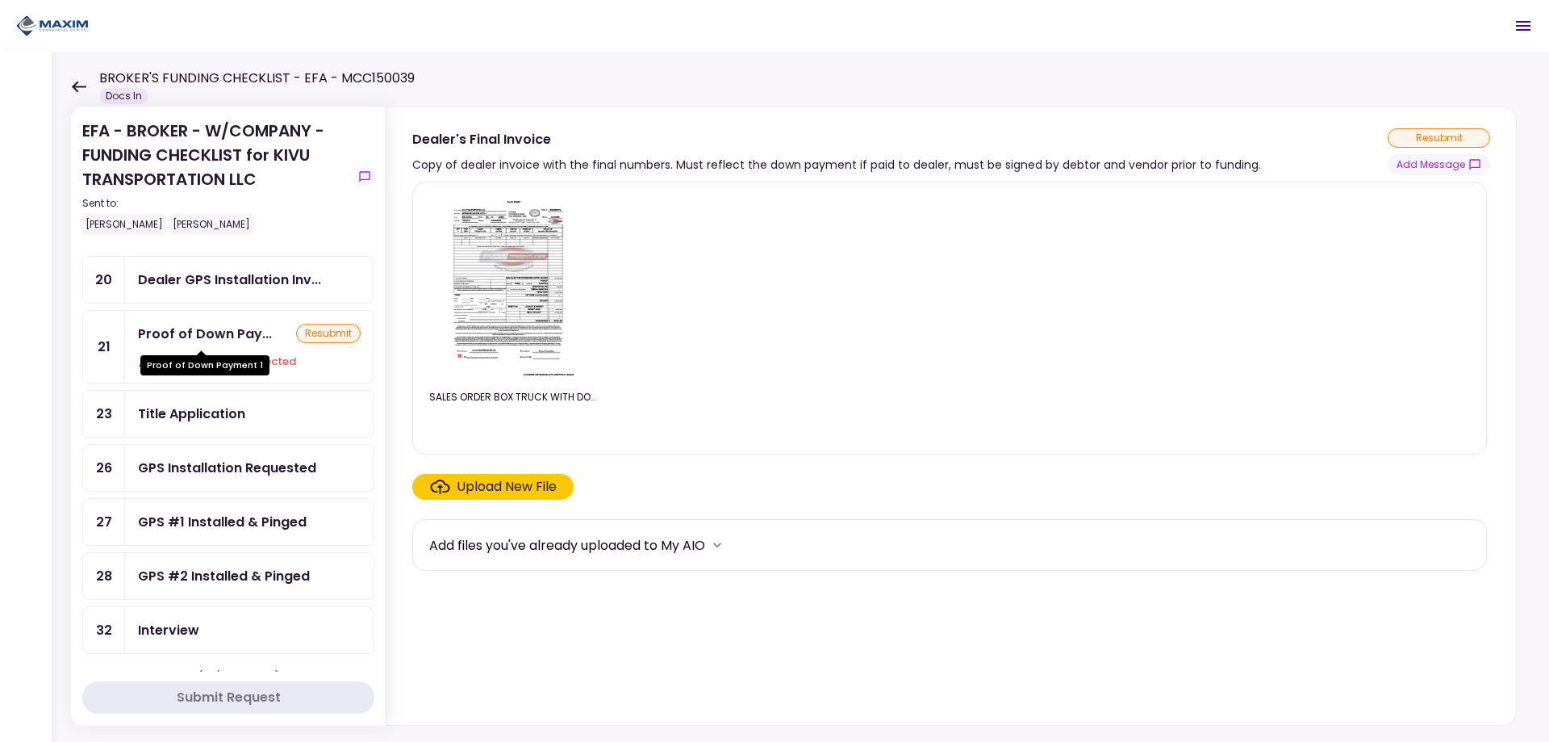
click at [221, 324] on div "Proof of Down Pay..." at bounding box center [205, 334] width 134 height 20
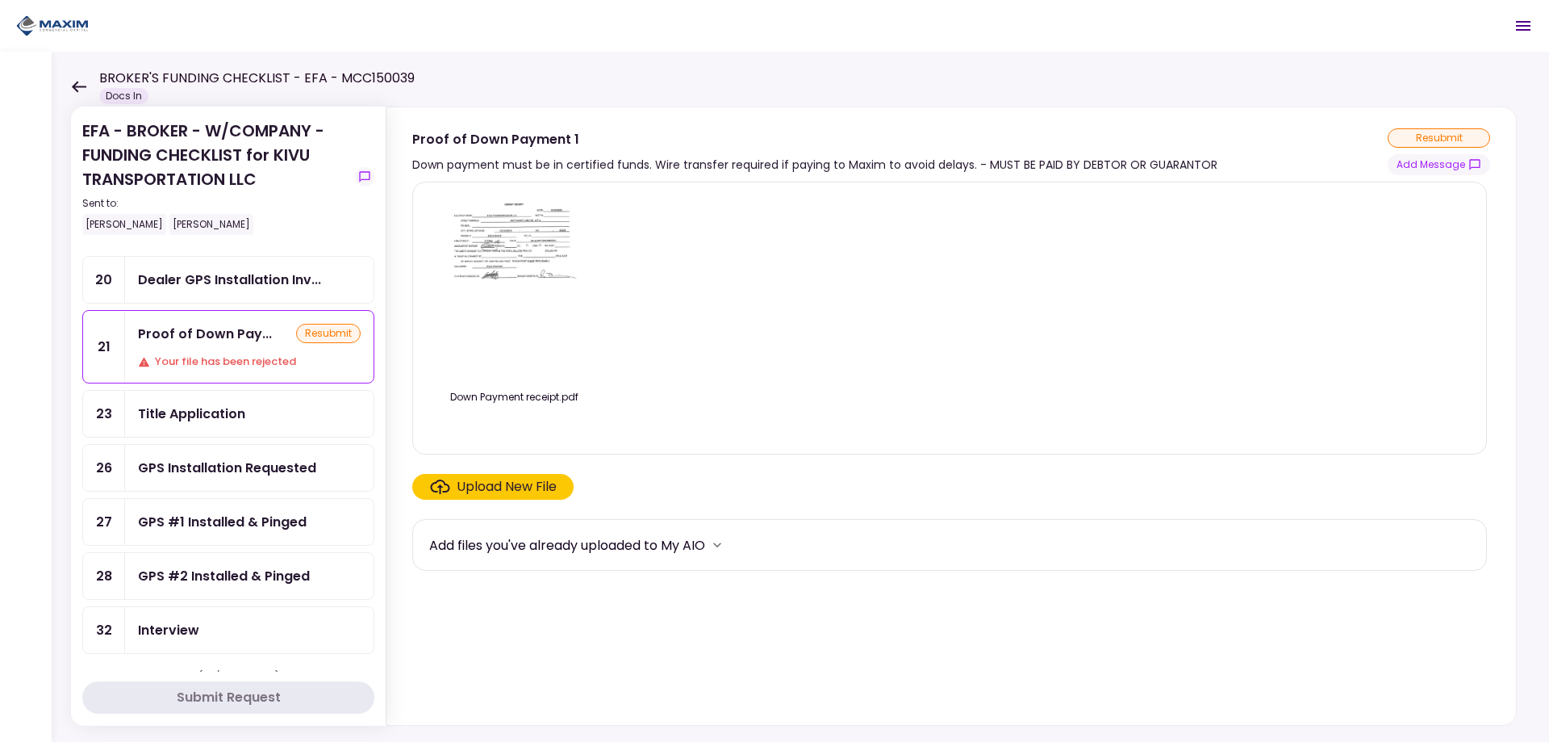
click at [209, 417] on div "Title Application" at bounding box center [191, 413] width 107 height 20
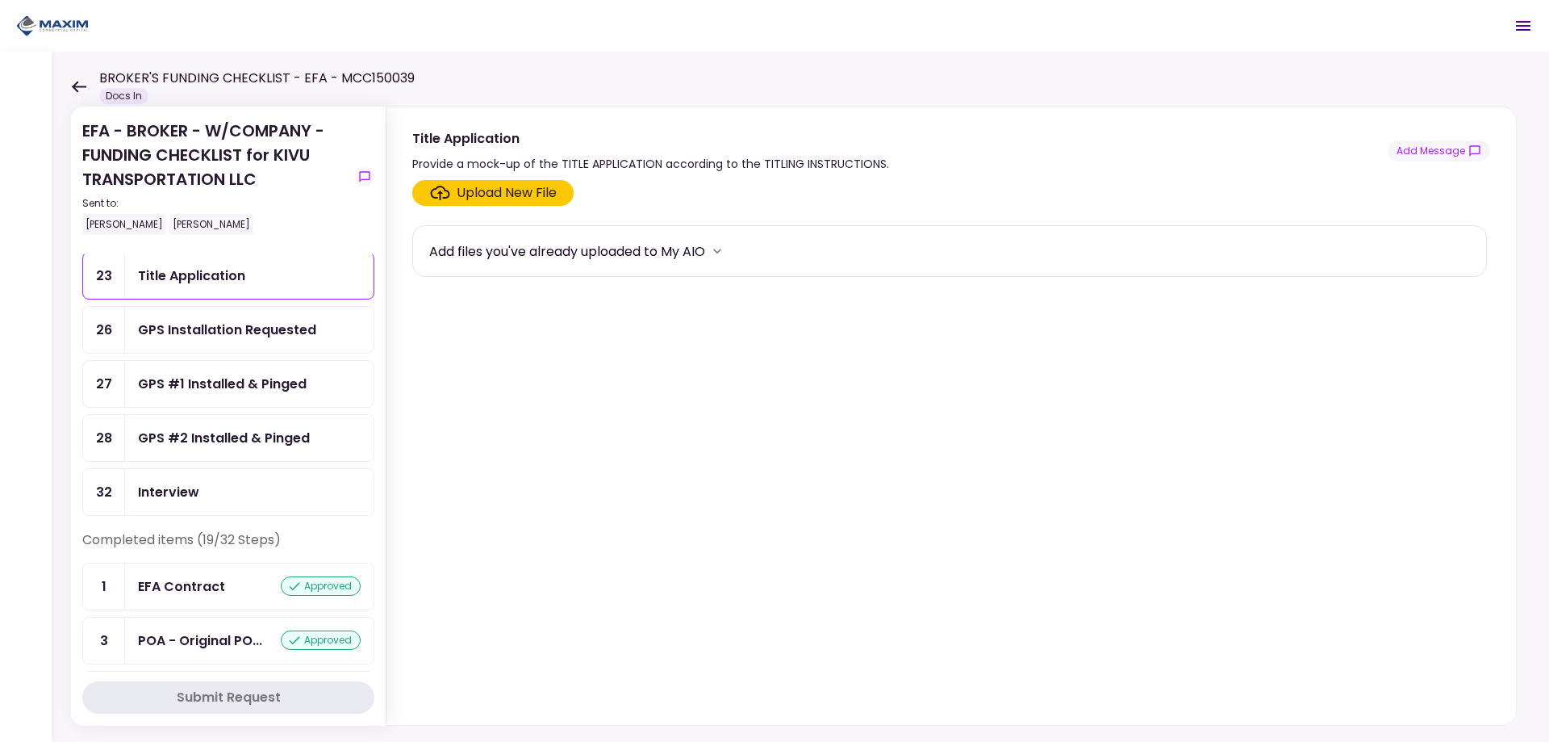
scroll to position [565, 0]
